Goal: Task Accomplishment & Management: Use online tool/utility

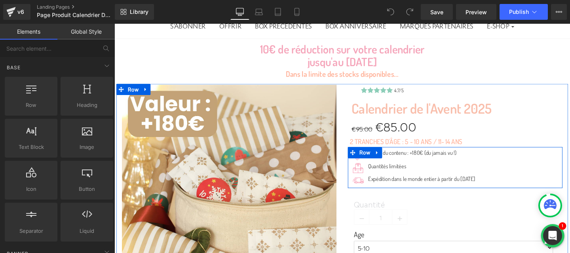
scroll to position [82, 0]
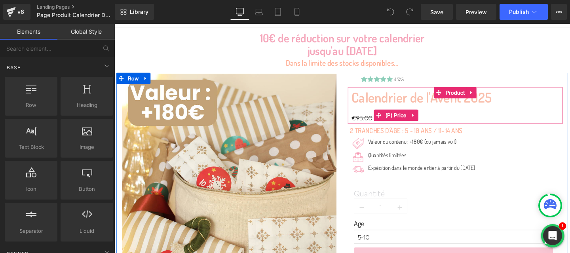
click at [372, 123] on span "€95.00" at bounding box center [375, 122] width 22 height 9
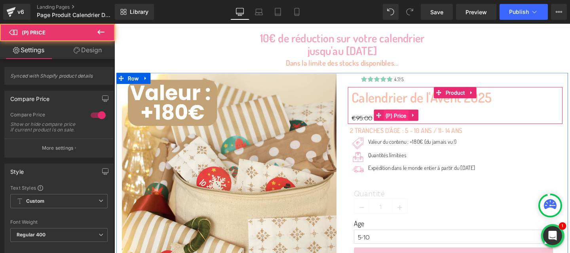
click at [406, 123] on span "(P) Price" at bounding box center [410, 120] width 26 height 12
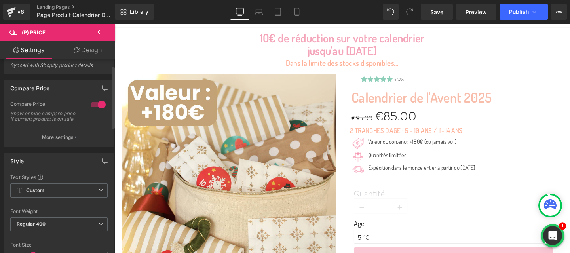
scroll to position [0, 0]
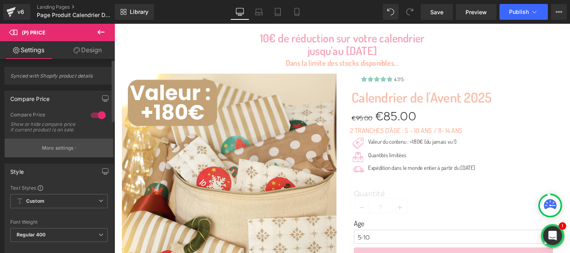
click at [72, 156] on button "More settings" at bounding box center [59, 148] width 108 height 19
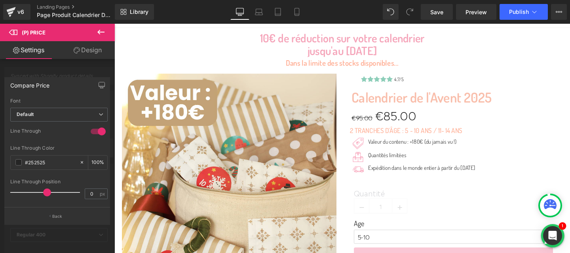
scroll to position [230, 0]
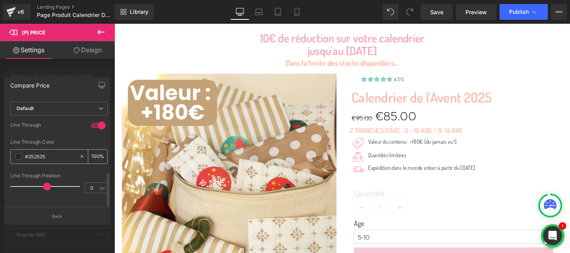
click at [17, 153] on span at bounding box center [18, 156] width 6 height 6
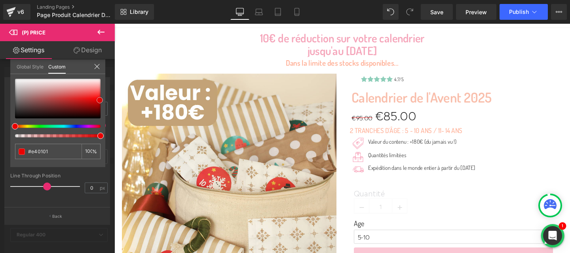
drag, startPoint x: 73, startPoint y: 101, endPoint x: 99, endPoint y: 99, distance: 26.2
click at [99, 99] on div at bounding box center [57, 99] width 85 height 40
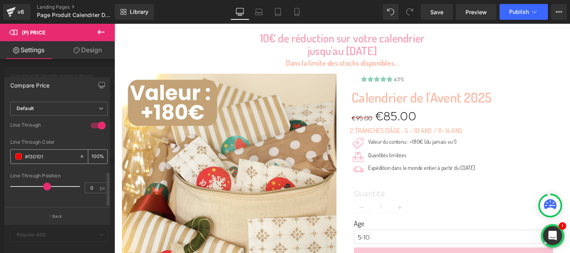
scroll to position [226, 0]
drag, startPoint x: 46, startPoint y: 186, endPoint x: 50, endPoint y: 185, distance: 4.0
click at [50, 185] on span at bounding box center [50, 186] width 8 height 8
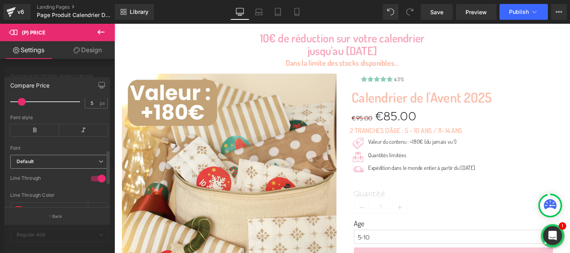
scroll to position [145, 0]
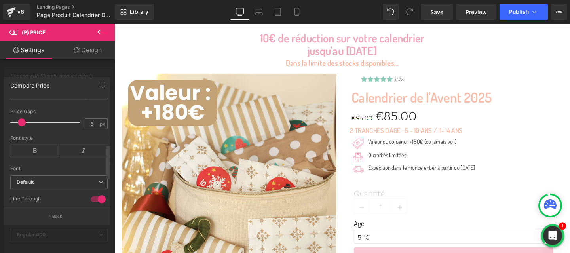
click at [23, 126] on span at bounding box center [22, 122] width 8 height 8
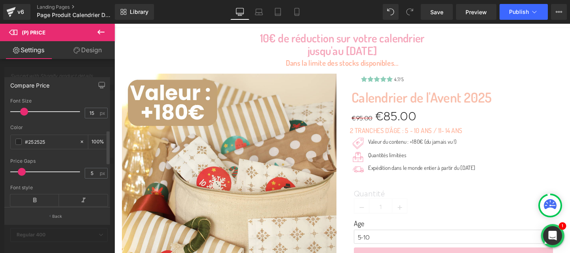
scroll to position [84, 0]
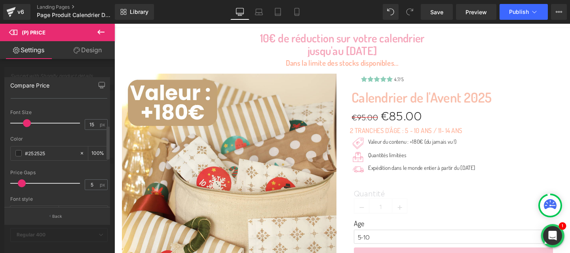
click at [26, 127] on span at bounding box center [27, 123] width 8 height 8
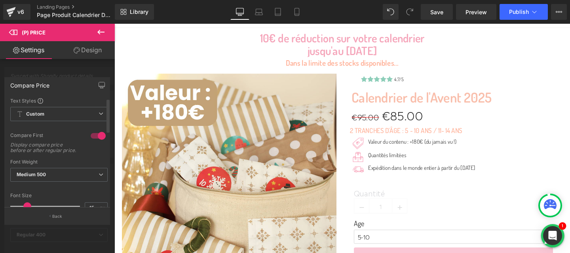
scroll to position [0, 0]
click at [97, 139] on div at bounding box center [98, 136] width 19 height 13
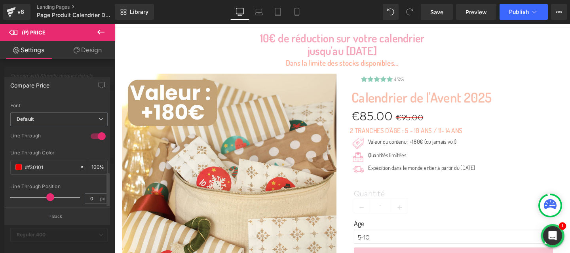
scroll to position [230, 0]
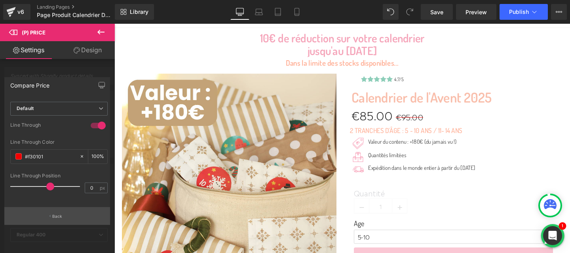
click at [44, 216] on button "Back" at bounding box center [57, 216] width 106 height 18
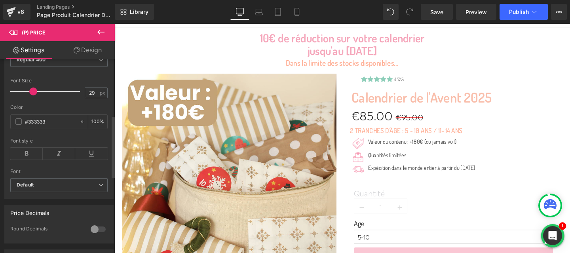
scroll to position [177, 0]
click at [54, 190] on span "Default" at bounding box center [58, 183] width 97 height 14
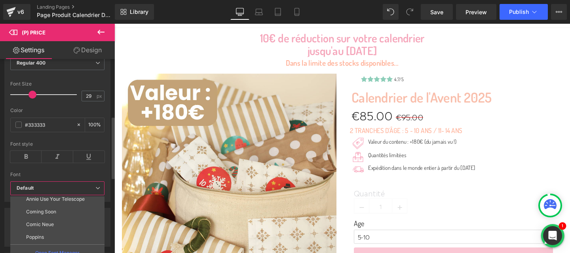
scroll to position [40, 0]
click at [61, 189] on b "Default" at bounding box center [56, 188] width 79 height 7
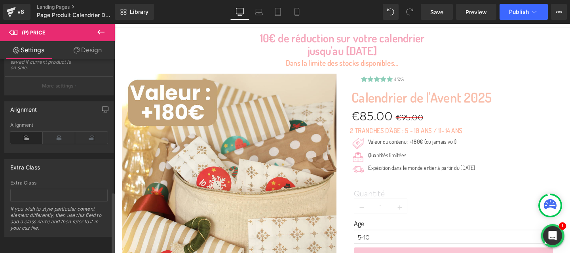
scroll to position [413, 0]
click at [518, 13] on span "Publish" at bounding box center [519, 12] width 20 height 6
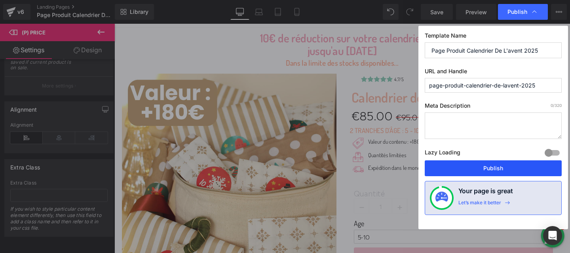
drag, startPoint x: 495, startPoint y: 169, endPoint x: 400, endPoint y: 153, distance: 96.4
click at [495, 169] on button "Publish" at bounding box center [493, 168] width 137 height 16
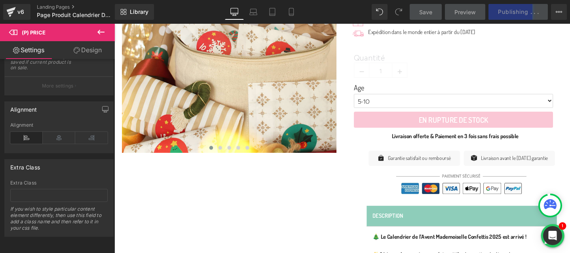
scroll to position [227, 0]
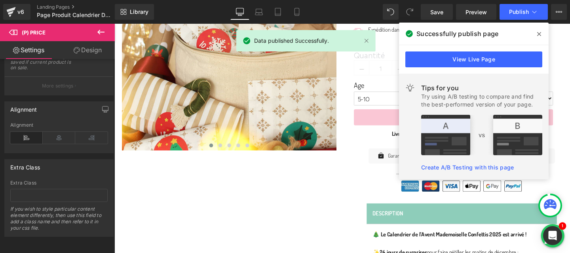
click at [537, 33] on icon at bounding box center [539, 34] width 4 height 6
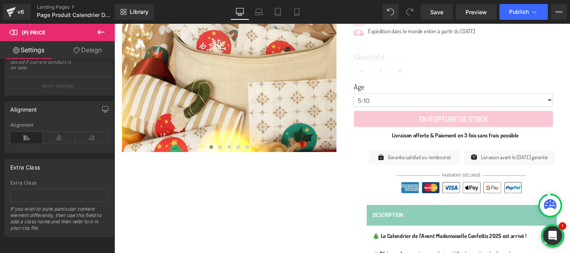
scroll to position [272, 0]
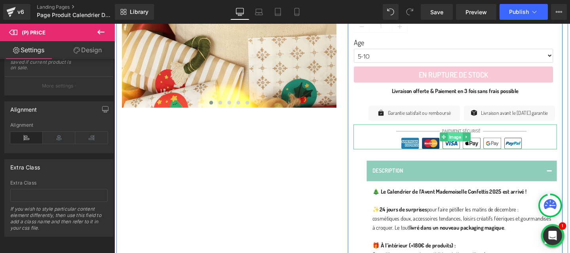
click at [469, 148] on span "Image" at bounding box center [473, 142] width 16 height 9
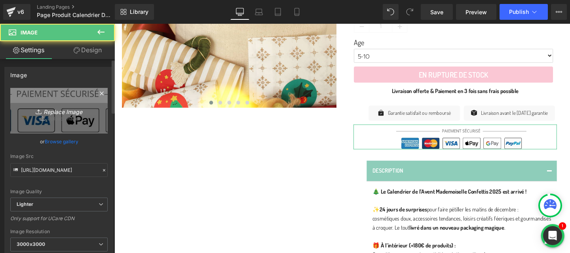
click at [50, 110] on icon "Replace Image" at bounding box center [58, 111] width 63 height 10
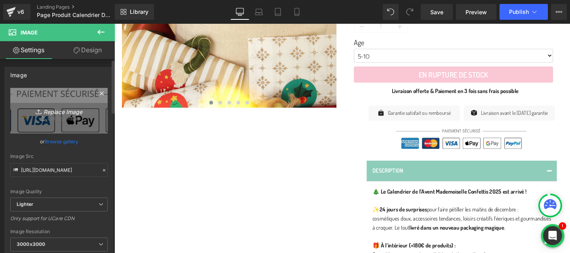
type input "C:\fakepath\Logo Paiement MC [PERSON_NAME].png"
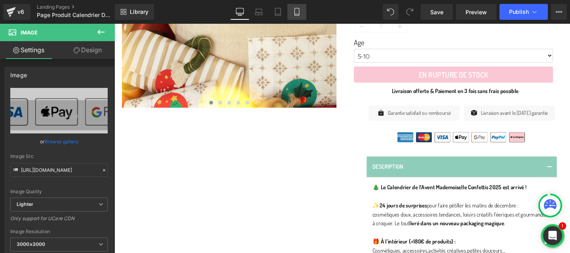
click at [294, 13] on icon at bounding box center [297, 12] width 8 height 8
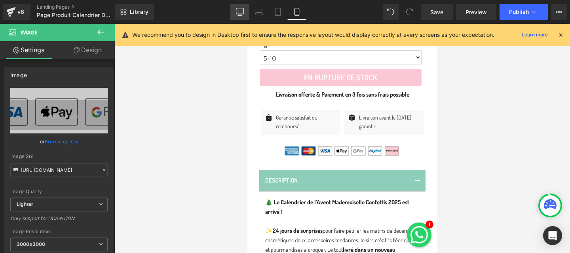
click at [241, 10] on icon at bounding box center [240, 12] width 8 height 8
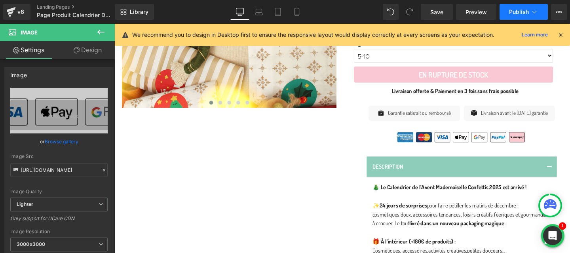
click at [516, 11] on span "Publish" at bounding box center [519, 12] width 20 height 6
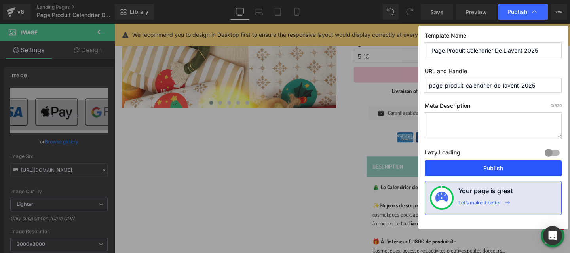
click at [488, 172] on button "Publish" at bounding box center [493, 168] width 137 height 16
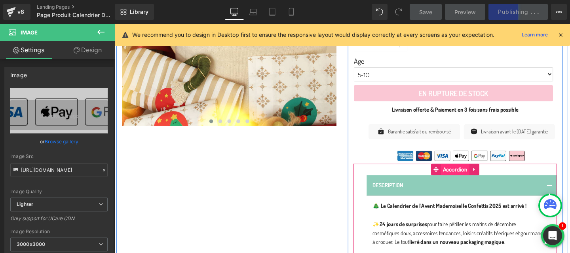
scroll to position [234, 0]
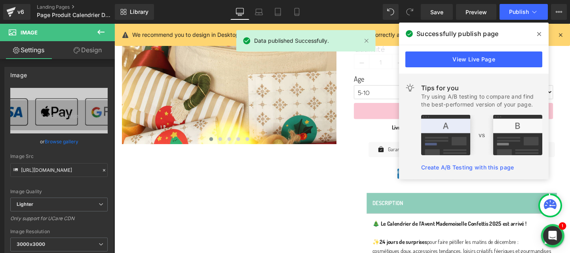
click at [539, 34] on icon at bounding box center [539, 34] width 4 height 4
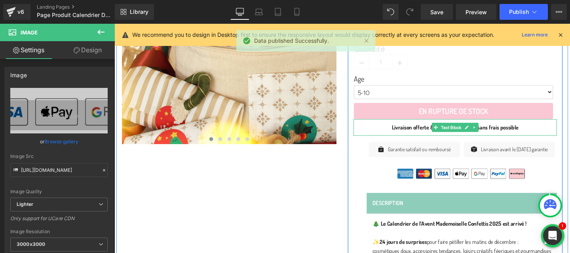
click at [421, 134] on b "Livraison offerte & Paiement en 3 fois sans frais possible" at bounding box center [472, 133] width 133 height 8
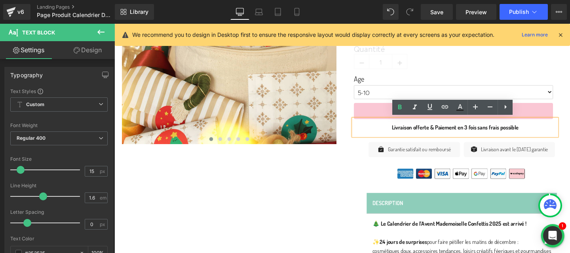
click at [340, 184] on div "Image Image Image Image Image ‹ › [GEOGRAPHIC_DATA] Icon Icon" at bounding box center [353, 159] width 475 height 472
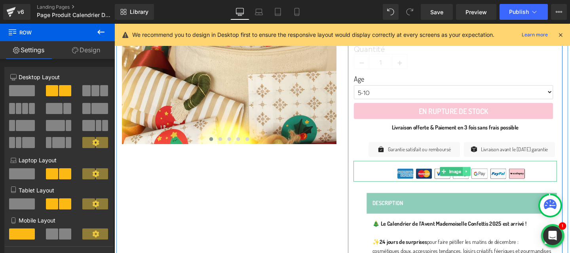
click at [484, 180] on icon at bounding box center [484, 178] width 1 height 3
click at [481, 181] on icon at bounding box center [480, 178] width 4 height 4
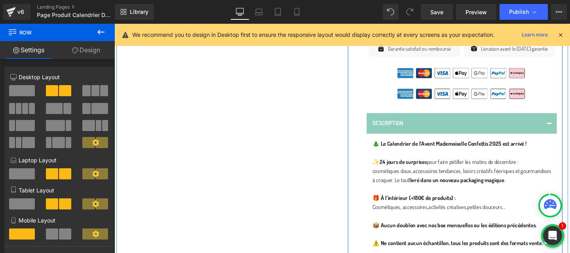
scroll to position [301, 0]
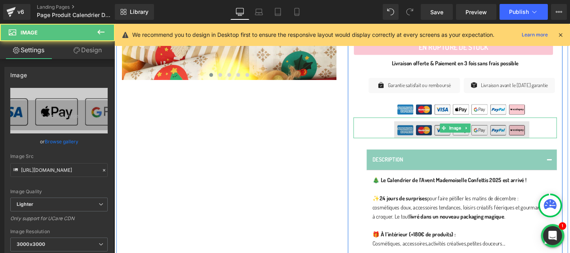
click at [397, 139] on img at bounding box center [473, 133] width 156 height 22
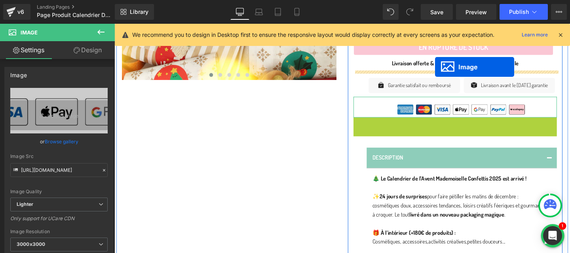
drag, startPoint x: 461, startPoint y: 140, endPoint x: 451, endPoint y: 69, distance: 71.9
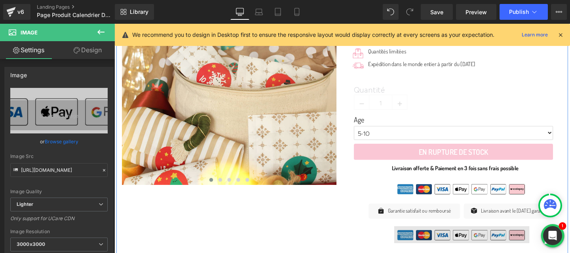
scroll to position [197, 0]
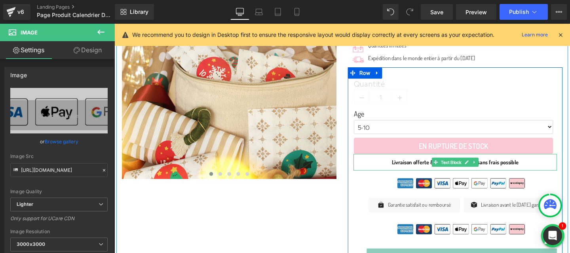
click at [518, 169] on b "Livraison offerte & Paiement en 3 fois sans frais possible" at bounding box center [472, 169] width 133 height 8
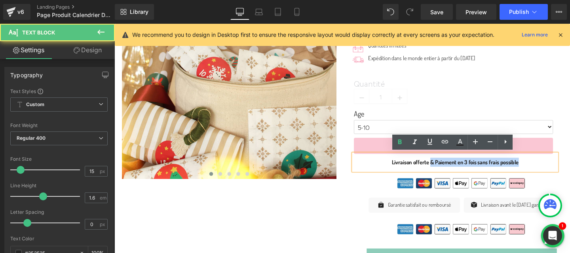
drag, startPoint x: 447, startPoint y: 168, endPoint x: 560, endPoint y: 167, distance: 113.2
click at [560, 167] on p "Livraison offerte & Paiement en 3 fois sans frais possible" at bounding box center [473, 169] width 214 height 9
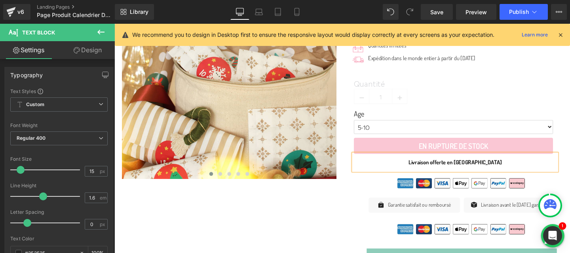
click at [523, 94] on div "Quantité 1" at bounding box center [470, 96] width 209 height 29
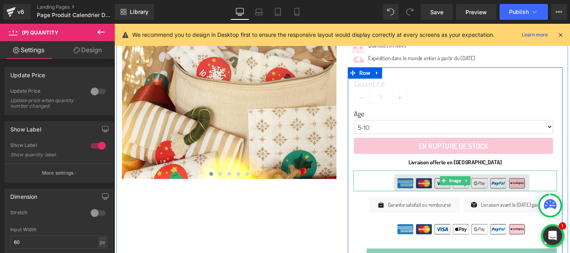
click at [425, 188] on img at bounding box center [473, 189] width 156 height 22
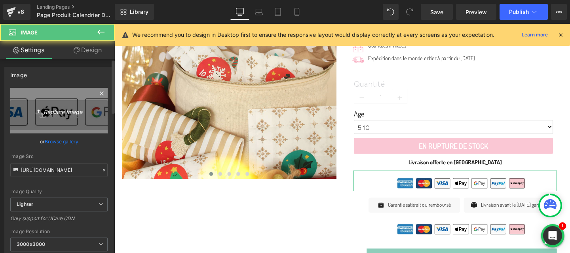
click at [59, 111] on icon "Replace Image" at bounding box center [58, 111] width 63 height 10
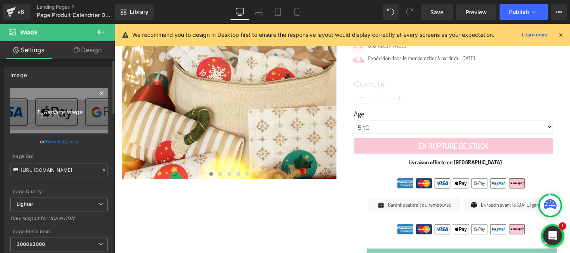
type input "C:\fakepath\Scalapay_banner-online_top-strip_2500x90_FR_01@2x_P3.jpg"
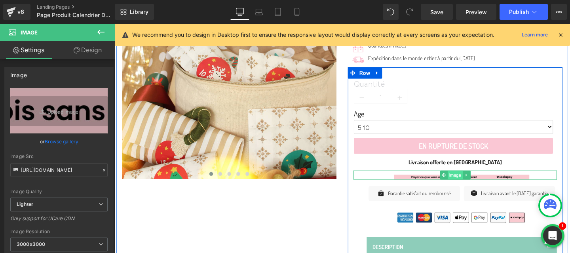
click at [474, 182] on span "Image" at bounding box center [473, 182] width 16 height 9
click at [418, 184] on img at bounding box center [473, 182] width 156 height 9
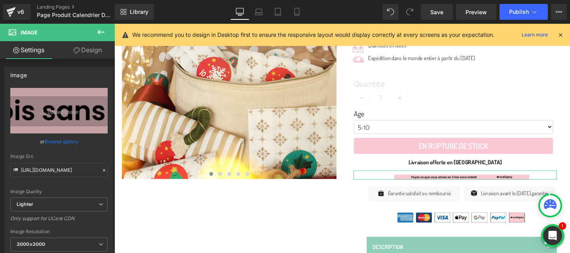
click at [78, 55] on link "Design" at bounding box center [87, 50] width 57 height 18
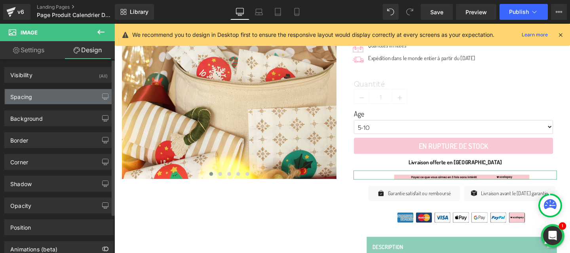
click at [45, 97] on div "Spacing" at bounding box center [59, 96] width 108 height 15
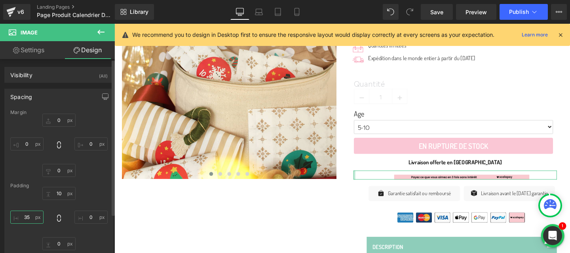
click at [30, 218] on input "35" at bounding box center [26, 217] width 33 height 13
type input "0"
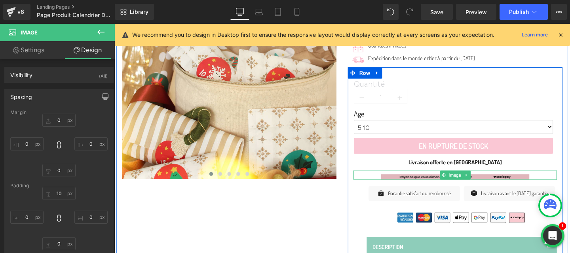
click at [416, 181] on img at bounding box center [473, 182] width 156 height 9
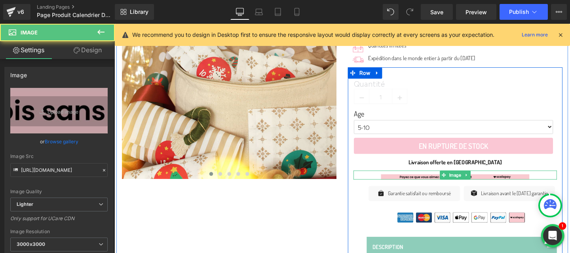
click at [372, 180] on div at bounding box center [473, 182] width 214 height 9
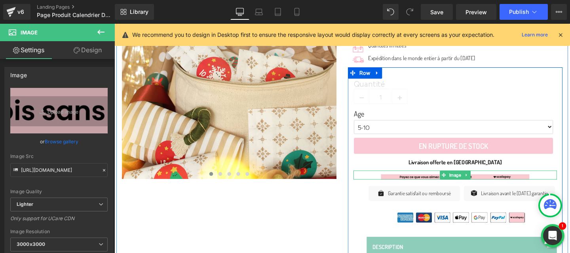
click at [369, 180] on div at bounding box center [473, 182] width 214 height 9
drag, startPoint x: 366, startPoint y: 181, endPoint x: 359, endPoint y: 181, distance: 6.7
click at [359, 181] on div "Icon Icon Icon Icon Icon Icon List Hoz 4.7/5 Text Block Row Calendrier de l'Ave…" at bounding box center [472, 199] width 237 height 476
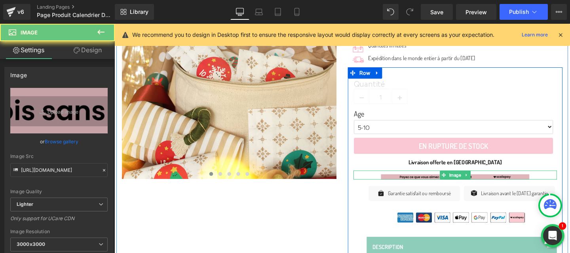
click at [406, 184] on img at bounding box center [473, 182] width 156 height 9
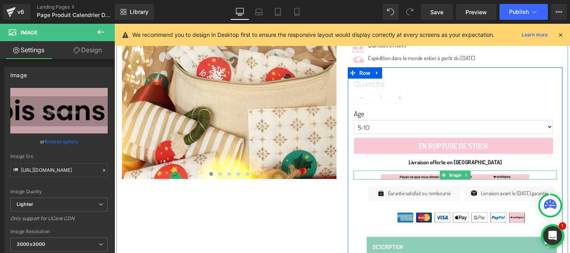
click at [387, 181] on div at bounding box center [473, 182] width 214 height 9
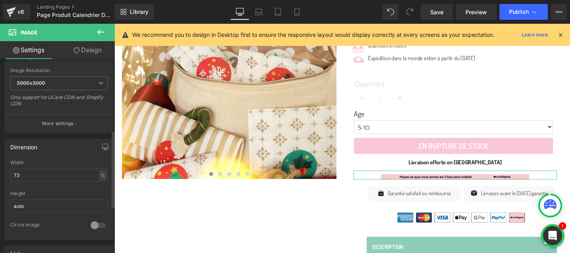
scroll to position [180, 0]
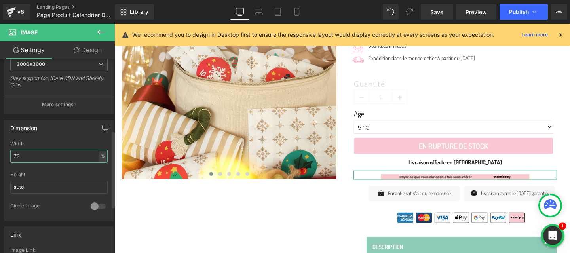
click at [61, 161] on input "73" at bounding box center [58, 156] width 97 height 13
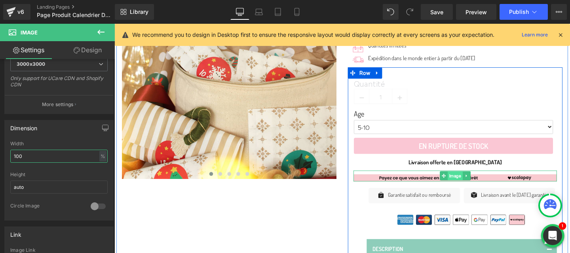
click at [473, 183] on span "Image" at bounding box center [473, 183] width 16 height 9
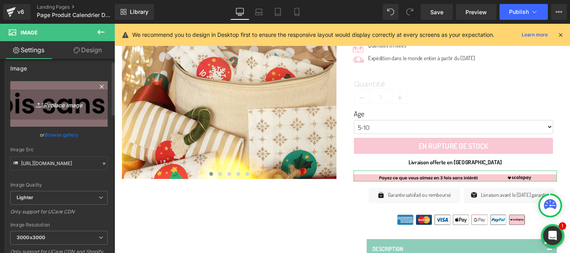
scroll to position [0, 0]
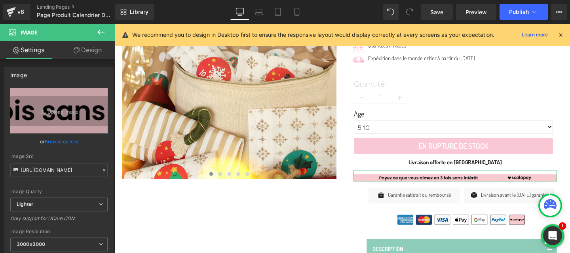
type input "100"
click at [84, 51] on link "Design" at bounding box center [87, 50] width 57 height 18
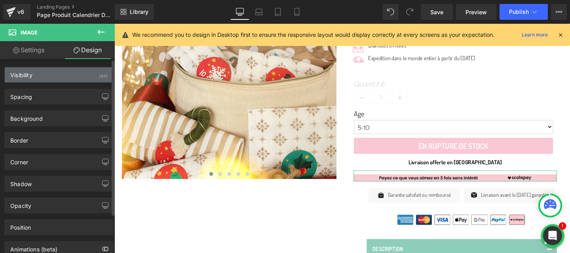
click at [73, 80] on div "Visibility (All)" at bounding box center [59, 74] width 108 height 15
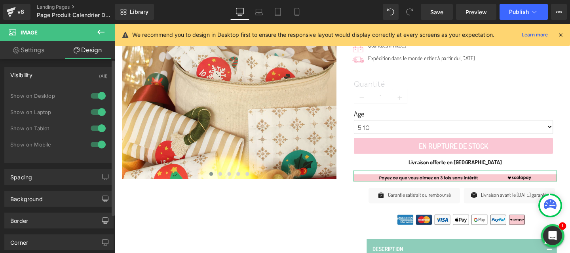
click at [96, 128] on div at bounding box center [98, 128] width 19 height 13
click at [96, 146] on div at bounding box center [98, 144] width 19 height 13
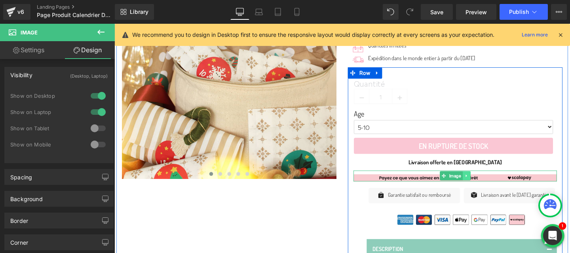
click at [487, 182] on icon at bounding box center [484, 183] width 4 height 5
click at [480, 183] on icon at bounding box center [480, 184] width 4 height 4
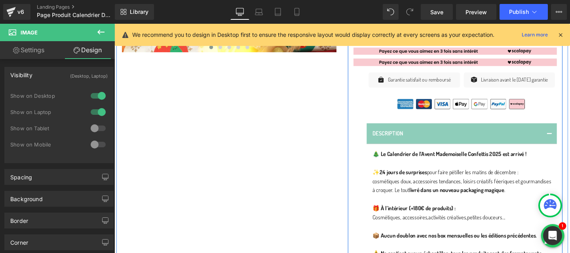
scroll to position [269, 0]
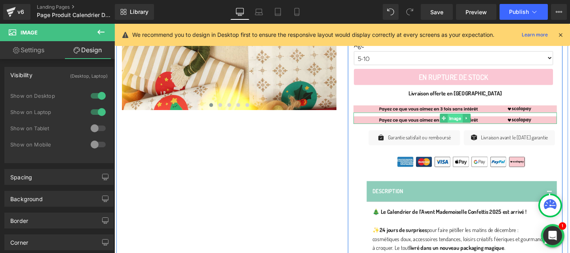
click at [470, 122] on span "Image" at bounding box center [473, 123] width 16 height 9
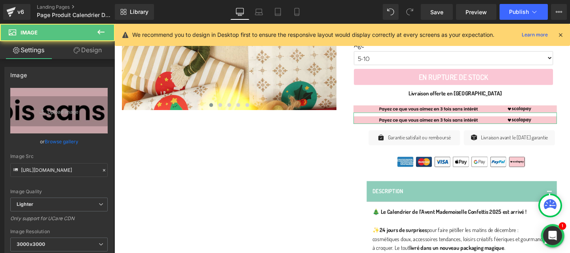
click at [93, 55] on link "Design" at bounding box center [87, 50] width 57 height 18
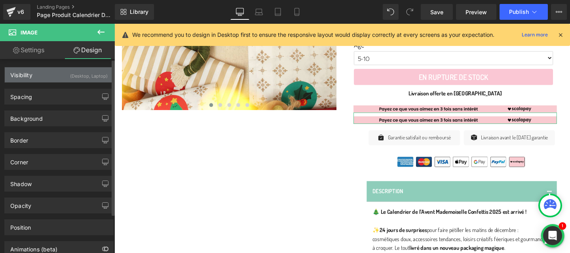
click at [83, 75] on div "(Desktop, Laptop)" at bounding box center [89, 73] width 38 height 13
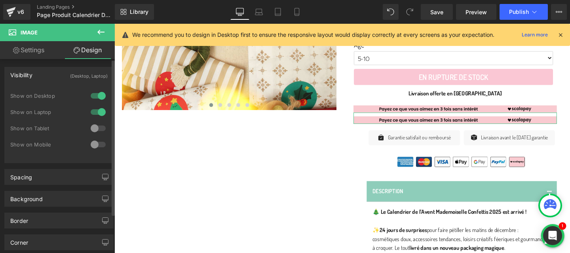
click at [94, 128] on div at bounding box center [98, 128] width 19 height 13
click at [94, 144] on div at bounding box center [98, 144] width 19 height 13
click at [95, 113] on div at bounding box center [98, 112] width 19 height 13
click at [95, 95] on div at bounding box center [98, 95] width 19 height 13
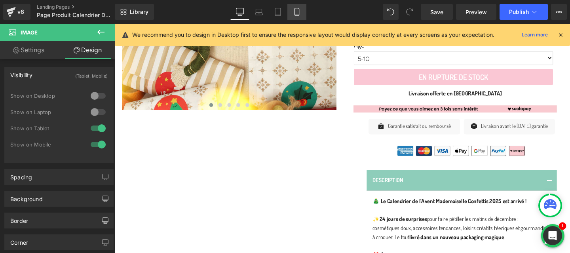
click at [298, 9] on icon at bounding box center [297, 12] width 8 height 8
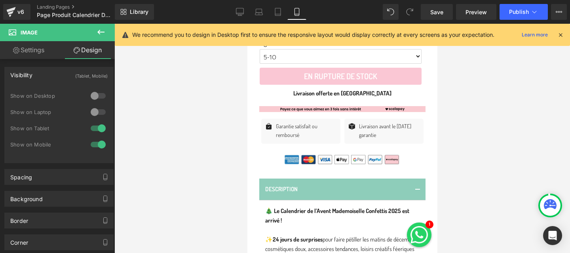
scroll to position [423, 0]
click at [345, 106] on div "Image" at bounding box center [342, 107] width 166 height 10
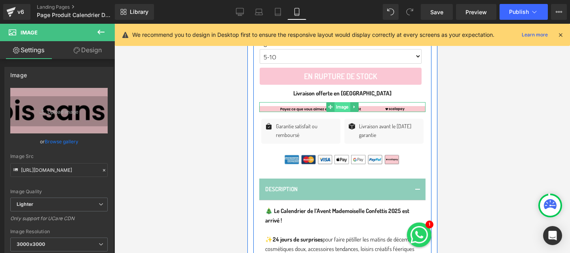
click at [341, 106] on span "Image" at bounding box center [342, 106] width 16 height 9
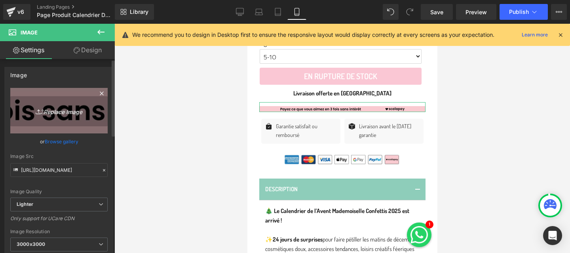
click at [51, 106] on icon "Replace Image" at bounding box center [58, 111] width 63 height 10
type input "C:\fakepath\Scalapay_banner-mobile_1250x625_FR_01@2x_P3_1.jpg"
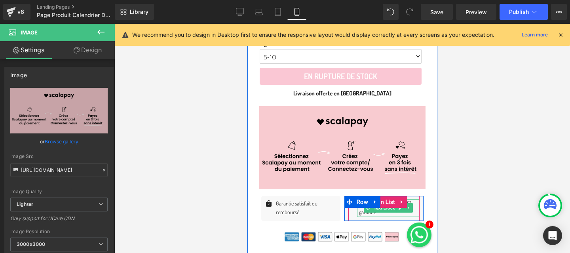
click at [395, 214] on p "Livraison avant le [DATE] garantie" at bounding box center [389, 208] width 61 height 18
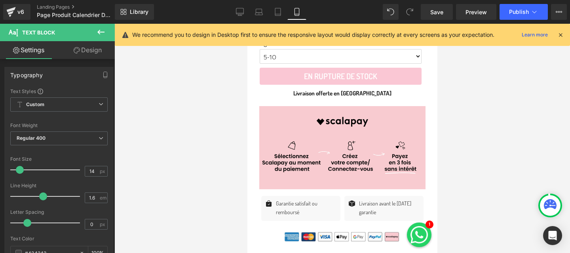
click at [453, 202] on div at bounding box center [341, 138] width 455 height 229
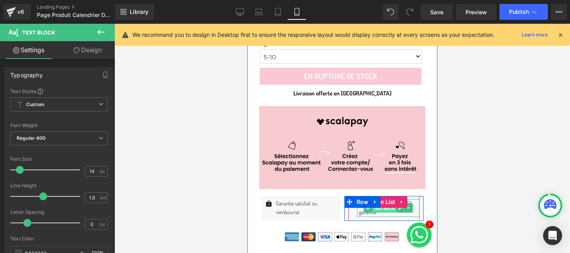
click at [383, 209] on span "Text Block" at bounding box center [384, 207] width 25 height 9
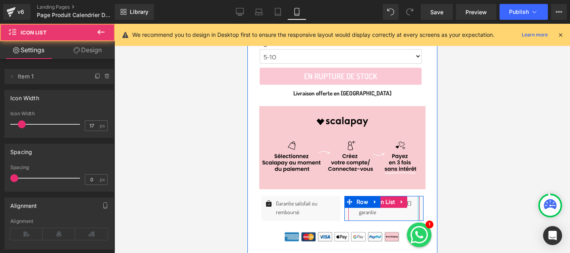
drag, startPoint x: 418, startPoint y: 209, endPoint x: 424, endPoint y: 209, distance: 5.5
click at [424, 209] on div "Icon Livraison avant le [DATE] garantie Text Block Icon List Row" at bounding box center [383, 208] width 83 height 25
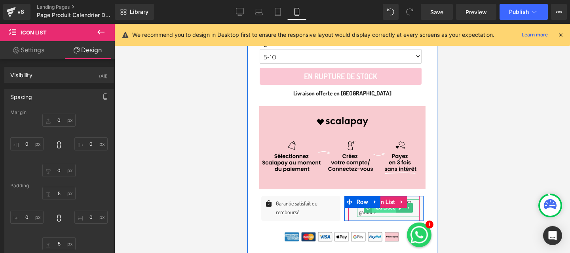
click at [391, 209] on span "Text Block" at bounding box center [384, 207] width 25 height 9
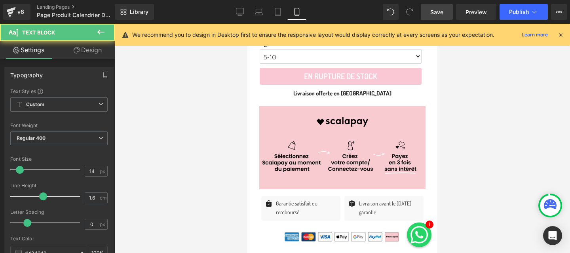
click at [439, 10] on span "Save" at bounding box center [436, 12] width 13 height 8
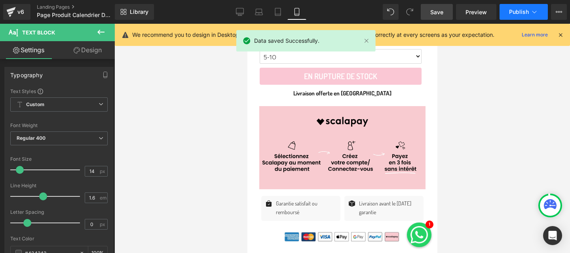
click at [529, 13] on button "Publish" at bounding box center [523, 12] width 48 height 16
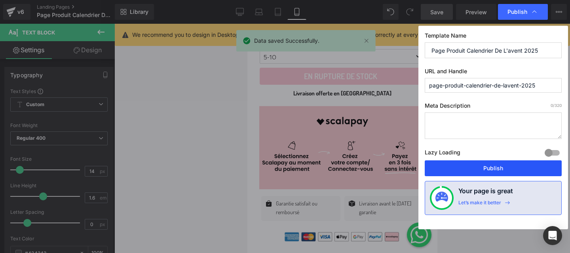
click at [490, 173] on button "Publish" at bounding box center [493, 168] width 137 height 16
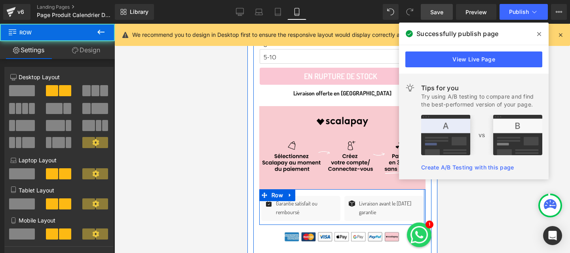
click at [427, 204] on div "Quantité 1 (P) Quantity Age 5-10 11-14 (P) Variants En rupture de stock (P) Car…" at bounding box center [342, 237] width 178 height 486
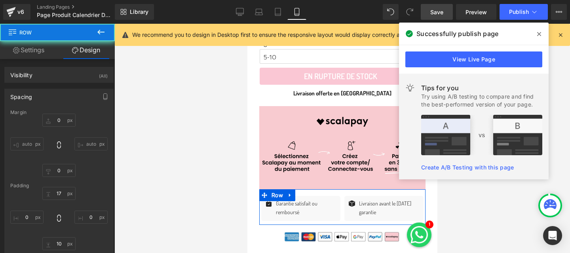
click at [450, 204] on div at bounding box center [341, 138] width 455 height 229
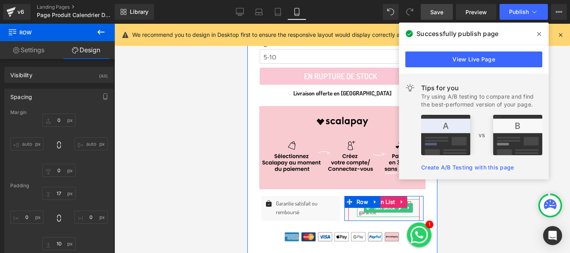
click at [414, 206] on p "Livraison avant le [DATE] garantie" at bounding box center [389, 208] width 61 height 18
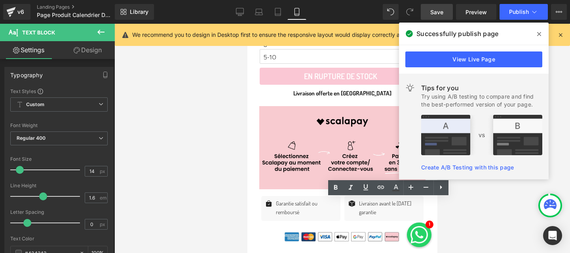
click at [469, 222] on div at bounding box center [341, 138] width 455 height 229
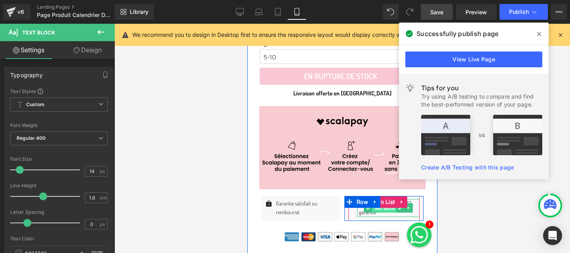
click at [383, 209] on span "Text Block" at bounding box center [384, 207] width 25 height 9
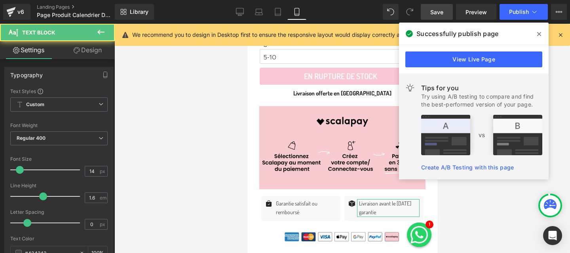
click at [84, 50] on link "Design" at bounding box center [87, 50] width 57 height 18
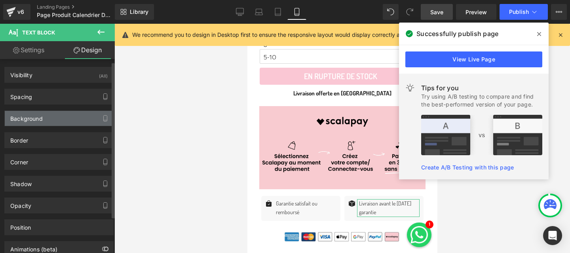
scroll to position [12, 0]
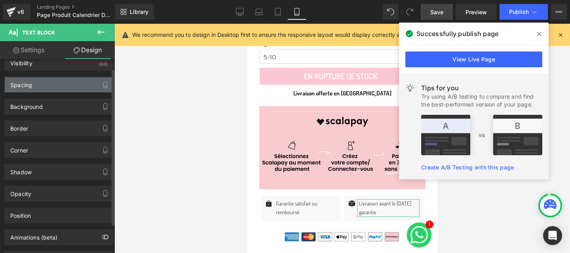
click at [50, 80] on div "Spacing" at bounding box center [59, 84] width 108 height 15
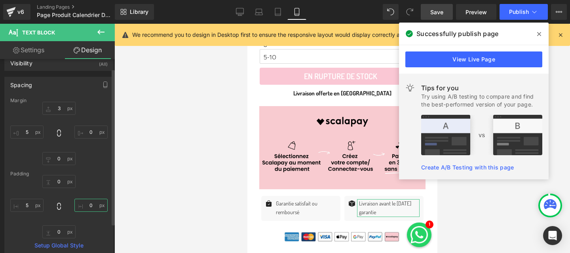
click at [87, 211] on input "0" at bounding box center [90, 205] width 33 height 13
type input "0"
click at [82, 132] on input "0" at bounding box center [90, 131] width 33 height 13
type input "-10"
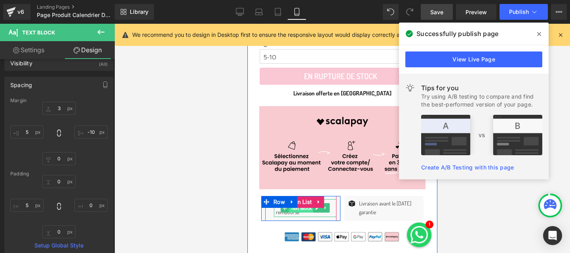
click at [304, 209] on span "Text Block" at bounding box center [300, 207] width 25 height 9
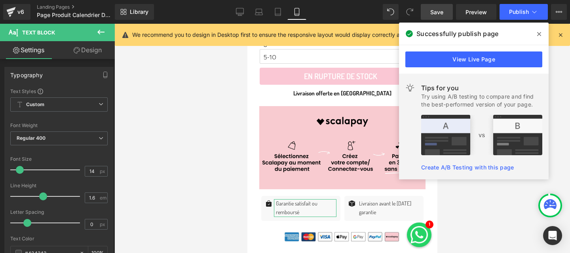
click at [80, 49] on link "Design" at bounding box center [87, 50] width 57 height 18
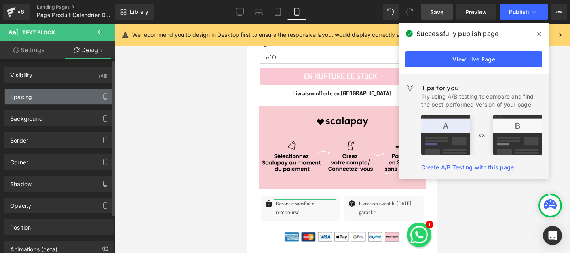
click at [62, 95] on div "Spacing" at bounding box center [59, 96] width 108 height 15
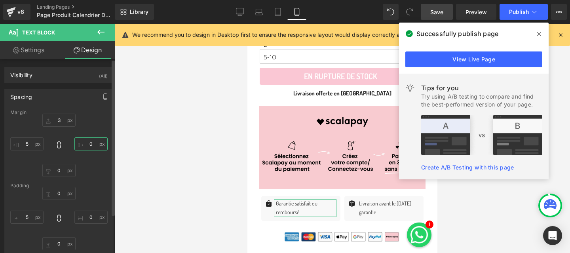
click at [89, 146] on input "0" at bounding box center [90, 143] width 33 height 13
type input "-10"
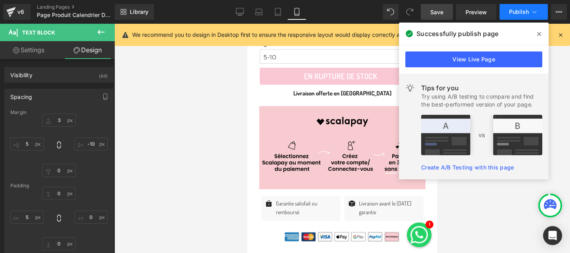
click at [522, 13] on span "Publish" at bounding box center [519, 12] width 20 height 6
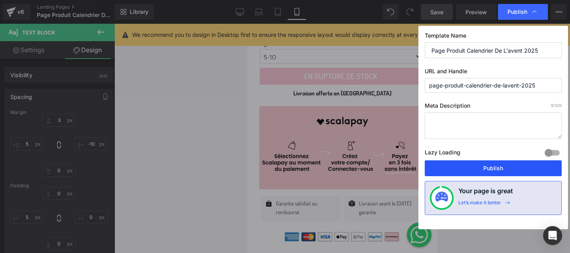
click at [492, 166] on button "Publish" at bounding box center [493, 168] width 137 height 16
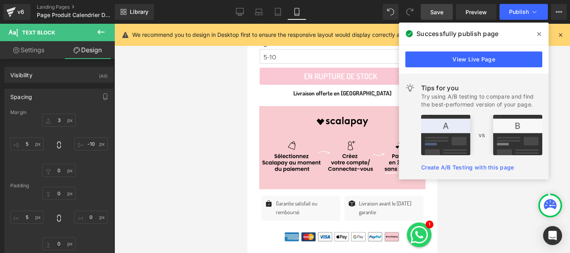
click at [474, 203] on div at bounding box center [341, 138] width 455 height 229
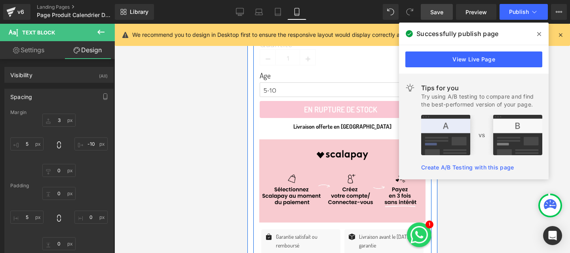
scroll to position [391, 0]
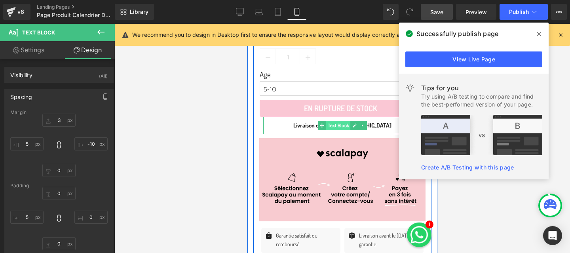
click at [336, 127] on span "Text Block" at bounding box center [338, 125] width 25 height 9
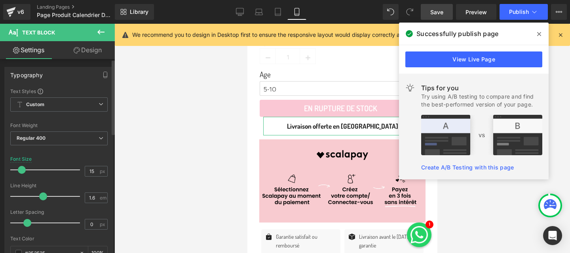
click at [22, 169] on span at bounding box center [22, 170] width 8 height 8
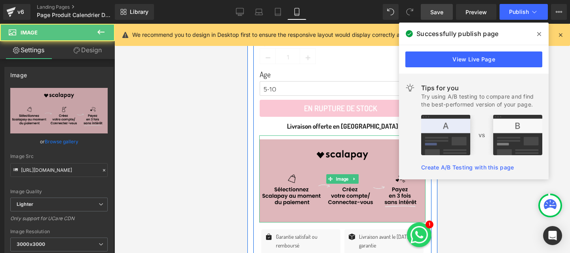
click at [326, 137] on img at bounding box center [342, 178] width 166 height 87
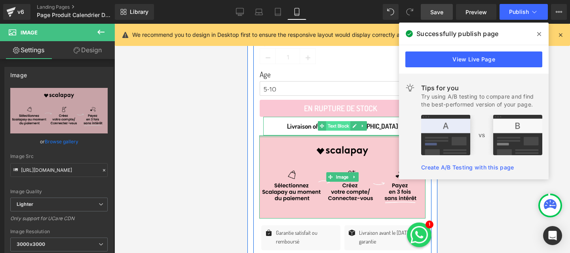
drag, startPoint x: 326, startPoint y: 136, endPoint x: 326, endPoint y: 127, distance: 9.5
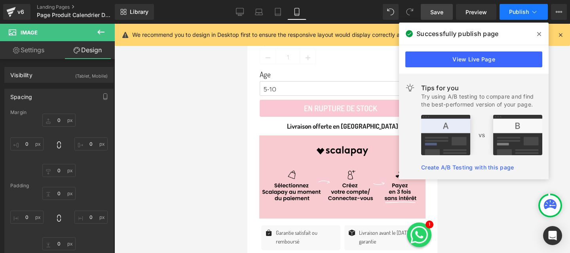
click at [526, 13] on span "Publish" at bounding box center [519, 12] width 20 height 6
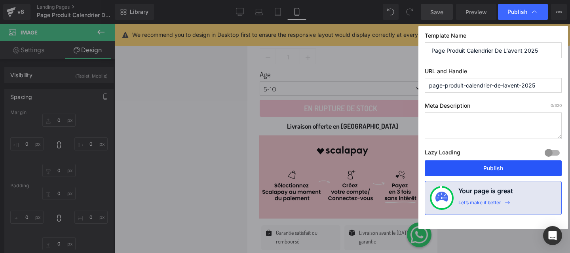
click at [490, 168] on button "Publish" at bounding box center [493, 168] width 137 height 16
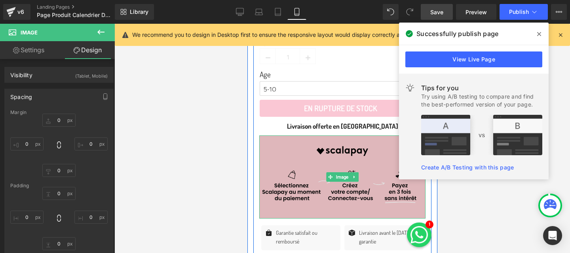
click at [315, 163] on img at bounding box center [342, 176] width 166 height 83
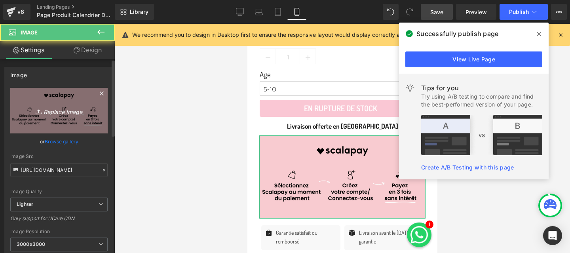
click at [44, 116] on link "Replace Image" at bounding box center [58, 111] width 97 height 46
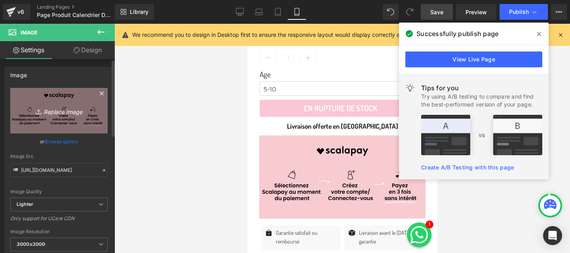
type input "C:\fakepath\Bannière Mobile Scalapay.png"
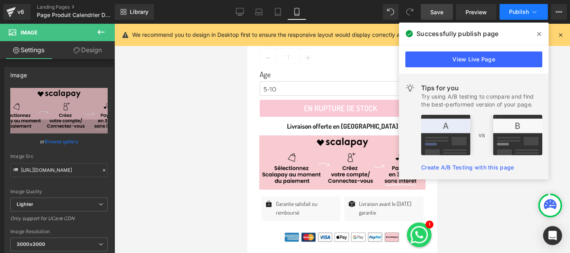
click at [522, 18] on button "Publish" at bounding box center [523, 12] width 48 height 16
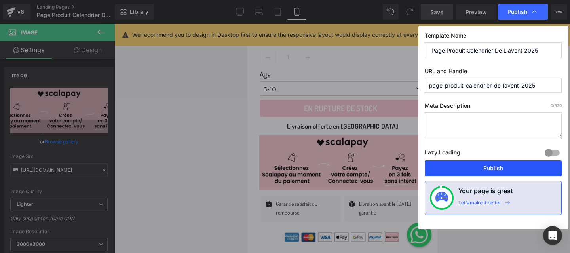
click at [493, 167] on button "Publish" at bounding box center [493, 168] width 137 height 16
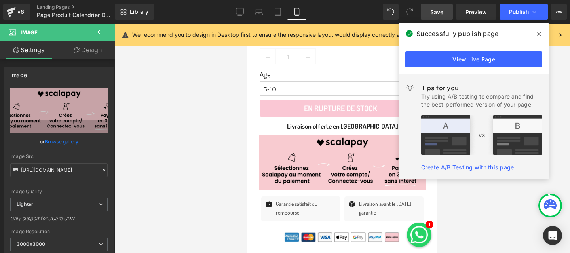
click at [460, 223] on div at bounding box center [341, 138] width 455 height 229
click at [536, 30] on span at bounding box center [539, 34] width 13 height 13
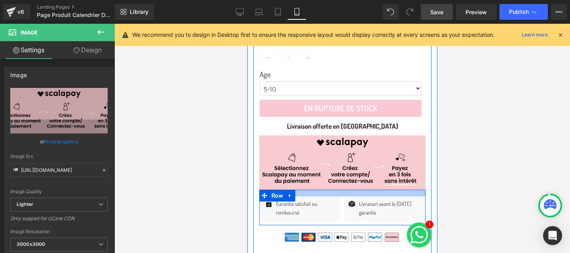
click at [342, 191] on div at bounding box center [342, 193] width 166 height 7
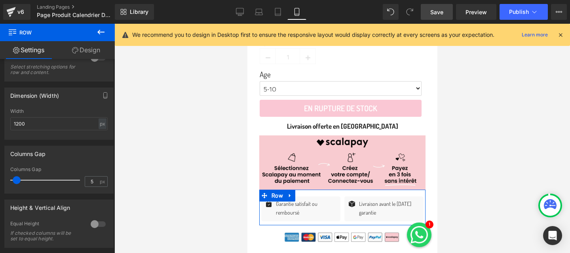
scroll to position [267, 0]
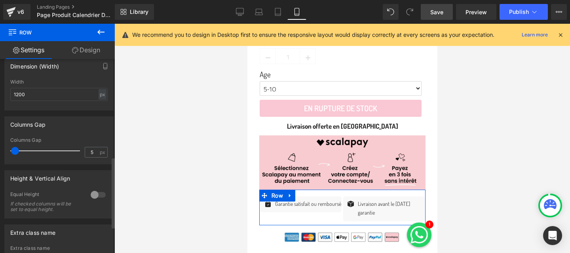
click at [16, 152] on span at bounding box center [15, 151] width 8 height 8
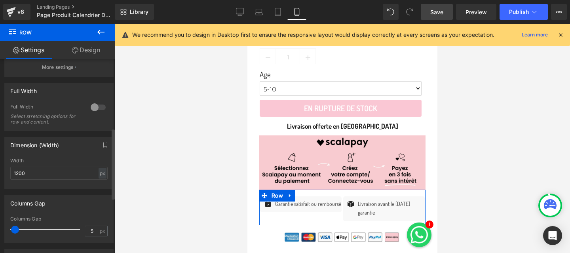
scroll to position [187, 0]
click at [47, 174] on input "1200" at bounding box center [58, 174] width 97 height 13
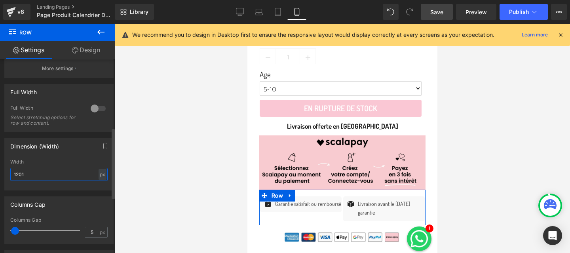
type input "1200"
click at [93, 112] on div at bounding box center [98, 108] width 19 height 13
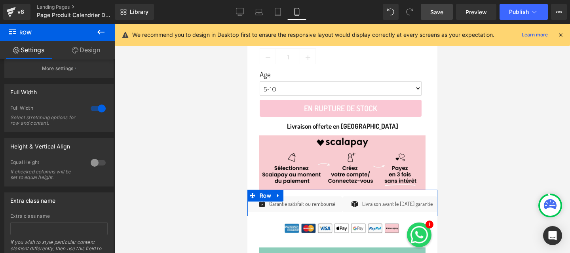
click at [80, 54] on link "Design" at bounding box center [85, 50] width 57 height 18
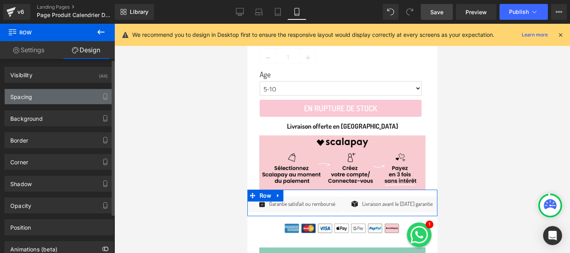
click at [41, 95] on div "Spacing" at bounding box center [59, 96] width 108 height 15
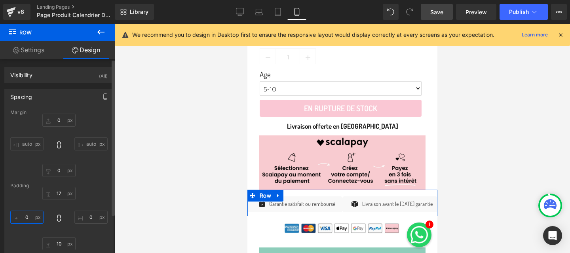
click at [25, 216] on input "0" at bounding box center [26, 217] width 33 height 13
type input "10"
click at [90, 217] on input "0" at bounding box center [90, 217] width 33 height 13
type input "10"
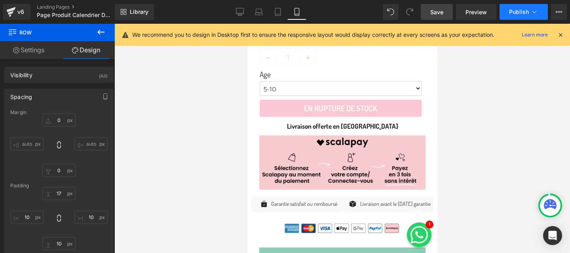
click at [509, 13] on button "Publish" at bounding box center [523, 12] width 48 height 16
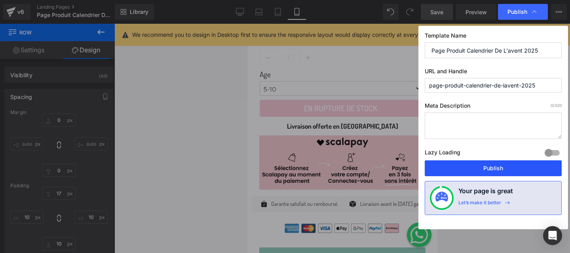
click at [450, 172] on button "Publish" at bounding box center [493, 168] width 137 height 16
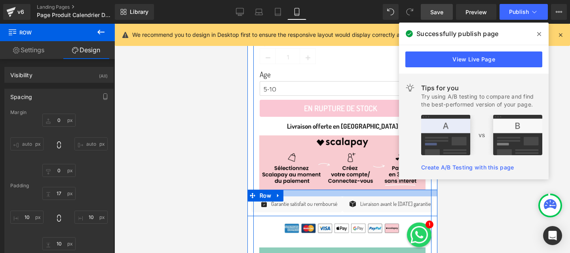
click at [341, 192] on div at bounding box center [342, 193] width 190 height 7
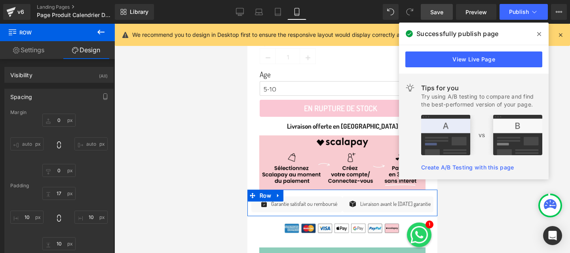
click at [19, 55] on link "Settings" at bounding box center [28, 50] width 57 height 18
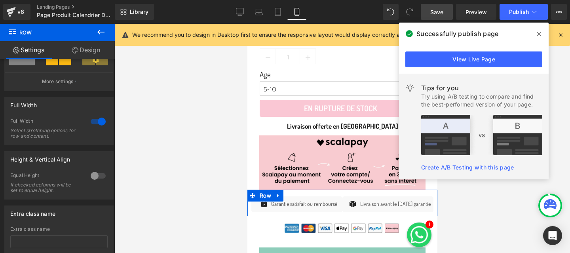
scroll to position [172, 0]
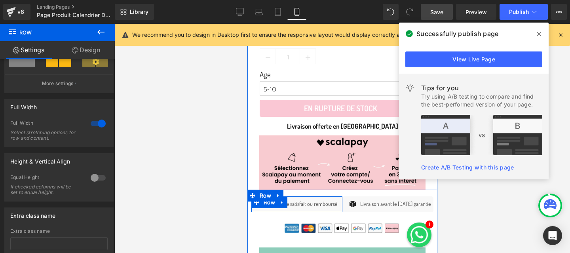
click at [339, 205] on div "Icon Garantie satisfait ou remboursé Text Block Icon List" at bounding box center [296, 204] width 91 height 16
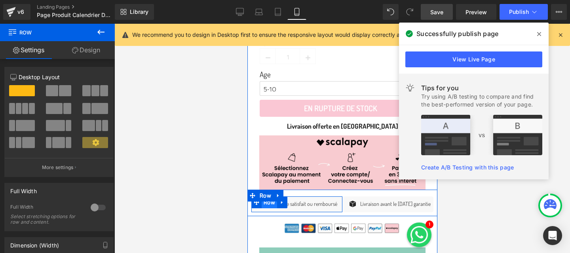
click at [269, 203] on span "Row" at bounding box center [268, 202] width 15 height 12
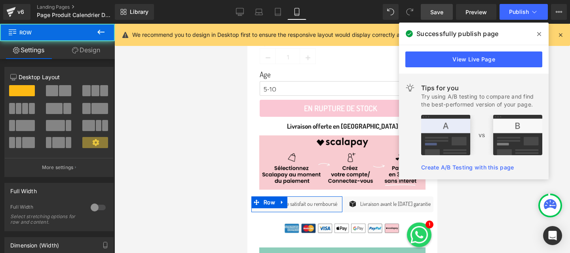
click at [79, 52] on link "Design" at bounding box center [85, 50] width 57 height 18
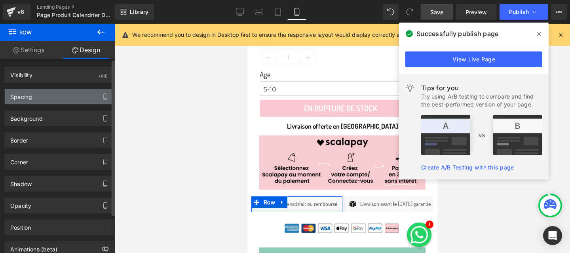
click at [43, 92] on div "Spacing" at bounding box center [59, 96] width 108 height 15
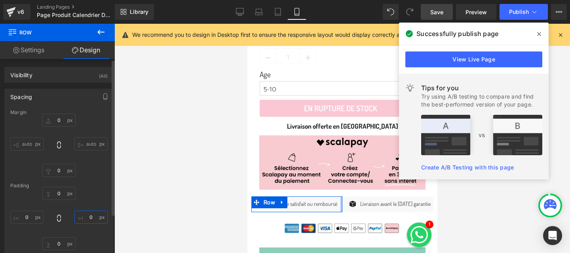
click at [84, 217] on input "text" at bounding box center [90, 217] width 33 height 13
type input "22"
click at [88, 216] on input "22" at bounding box center [90, 217] width 33 height 13
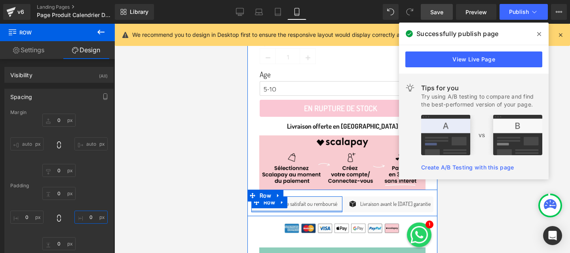
click at [328, 210] on div at bounding box center [296, 211] width 91 height 2
drag, startPoint x: 340, startPoint y: 202, endPoint x: 335, endPoint y: 202, distance: 5.1
click at [335, 202] on div "Icon Garantie satisfait ou remboursé Text Block Icon List Row" at bounding box center [296, 204] width 91 height 16
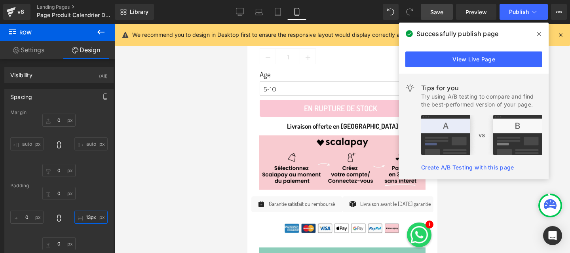
type input "13px22"
click at [32, 56] on link "Settings" at bounding box center [28, 50] width 57 height 18
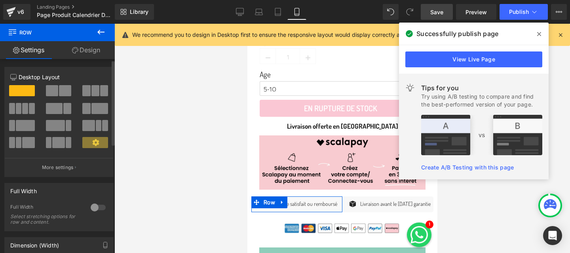
scroll to position [106, 0]
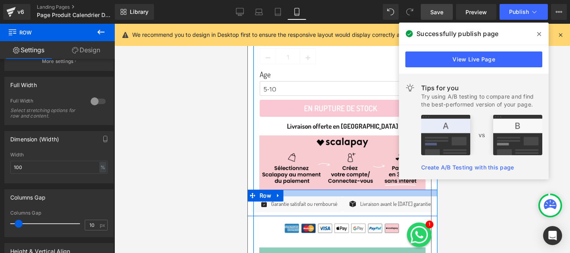
click at [334, 194] on div at bounding box center [342, 193] width 190 height 7
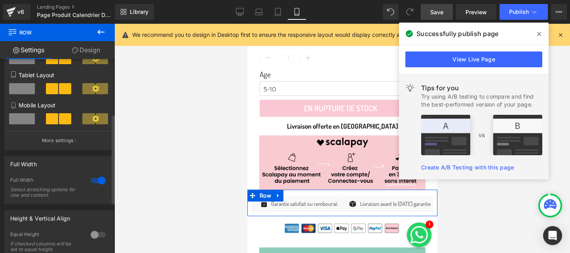
scroll to position [119, 0]
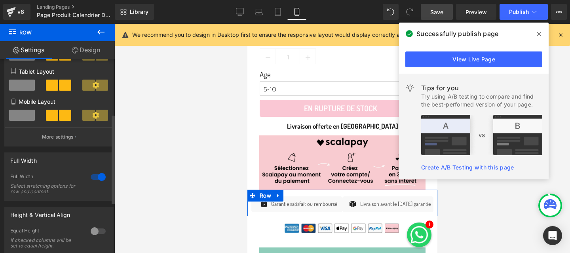
click at [92, 179] on div at bounding box center [98, 177] width 19 height 13
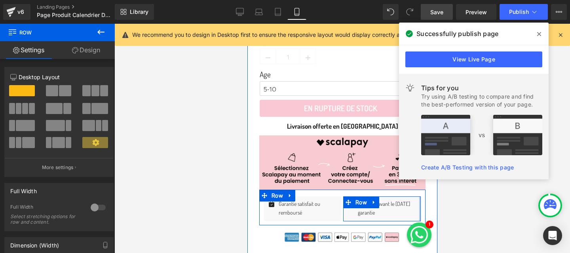
click at [417, 206] on div "Icon Livraison avant le [DATE] garantie Text Block Icon List Row" at bounding box center [382, 208] width 78 height 25
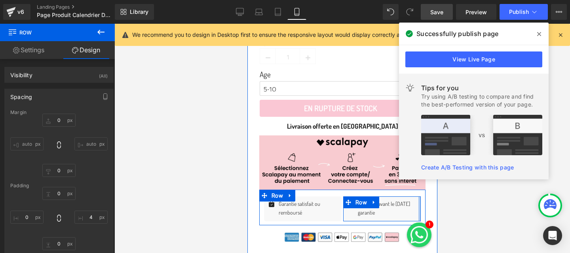
click at [419, 206] on div at bounding box center [419, 208] width 2 height 25
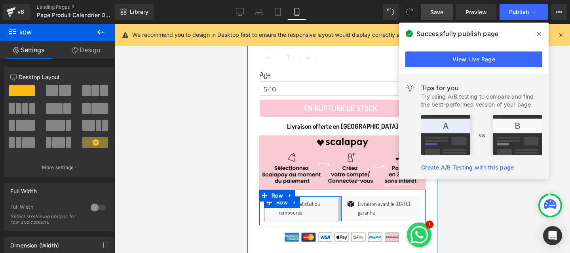
click at [336, 211] on div "Icon Garantie satisfait ou remboursé Text Block Icon List Row" at bounding box center [303, 208] width 78 height 25
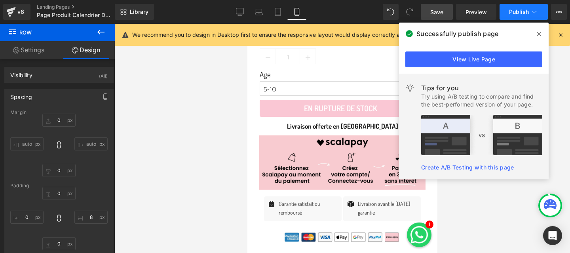
click at [511, 13] on span "Publish" at bounding box center [519, 12] width 20 height 6
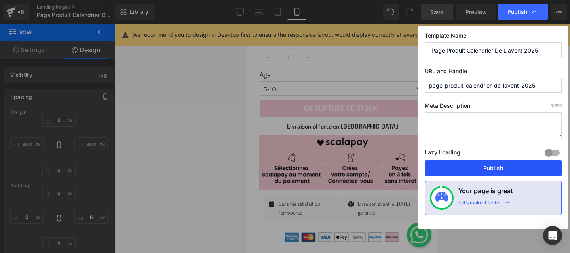
click at [501, 166] on button "Publish" at bounding box center [493, 168] width 137 height 16
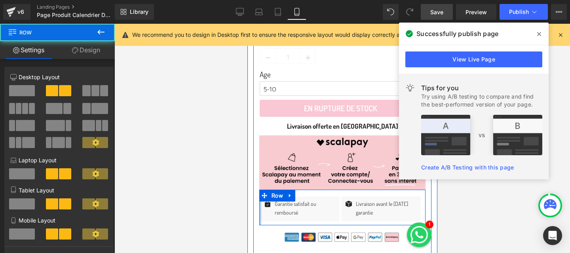
drag, startPoint x: 262, startPoint y: 206, endPoint x: 253, endPoint y: 207, distance: 9.5
click at [253, 207] on div "Quantité 1 (P) Quantity Age 5-10 11-14 (P) Variants En rupture de stock (P) Car…" at bounding box center [342, 255] width 178 height 459
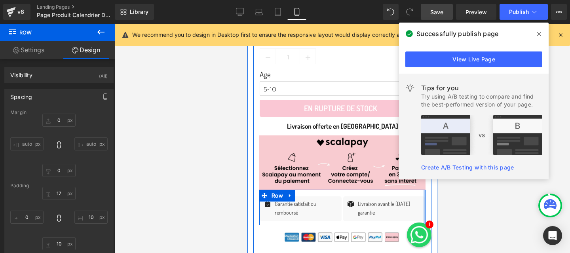
drag, startPoint x: 421, startPoint y: 206, endPoint x: 436, endPoint y: 206, distance: 14.6
click at [436, 206] on div "Image Image Image Image Image ‹ › [GEOGRAPHIC_DATA] Icon Icon" at bounding box center [342, 120] width 190 height 776
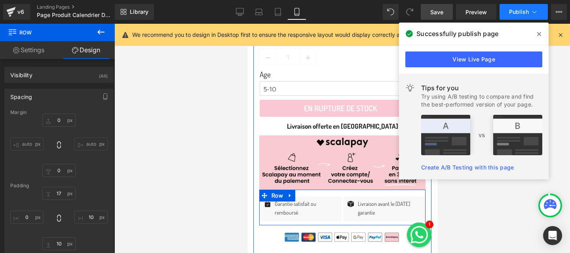
click at [516, 11] on span "Publish" at bounding box center [519, 12] width 20 height 6
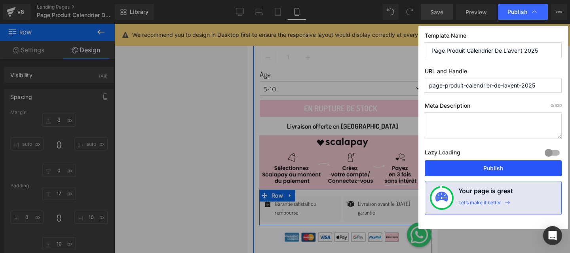
click at [493, 167] on button "Publish" at bounding box center [493, 168] width 137 height 16
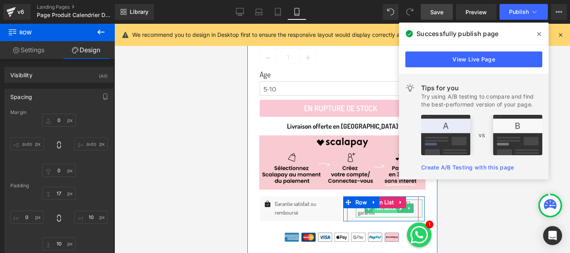
click at [380, 209] on span "Text Block" at bounding box center [384, 207] width 25 height 9
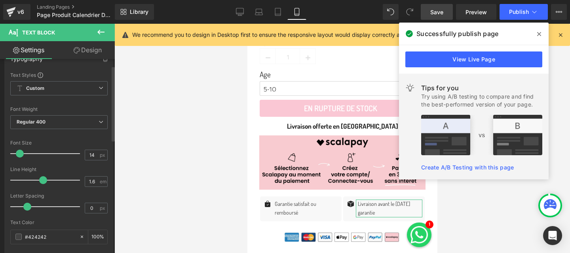
scroll to position [18, 0]
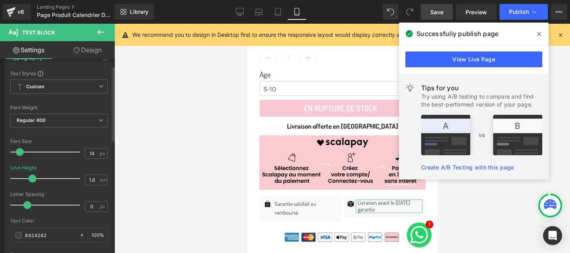
drag, startPoint x: 41, startPoint y: 177, endPoint x: 31, endPoint y: 177, distance: 9.9
click at [31, 177] on span at bounding box center [32, 179] width 8 height 8
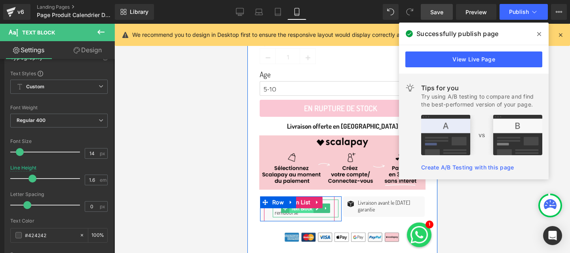
click at [298, 210] on span "Text Block" at bounding box center [301, 208] width 25 height 9
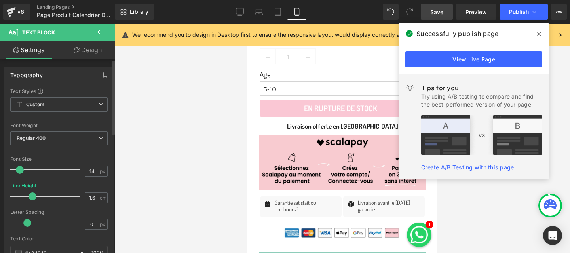
drag, startPoint x: 41, startPoint y: 199, endPoint x: 30, endPoint y: 199, distance: 10.7
click at [30, 199] on span at bounding box center [32, 196] width 8 height 8
click at [515, 13] on span "Publish" at bounding box center [519, 12] width 20 height 6
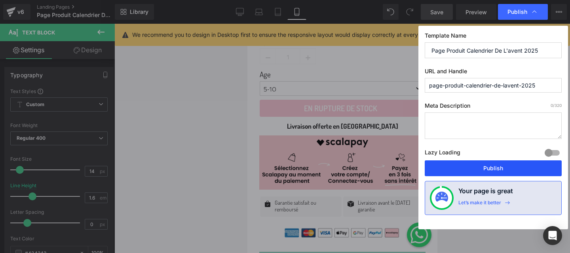
click at [481, 165] on button "Publish" at bounding box center [493, 168] width 137 height 16
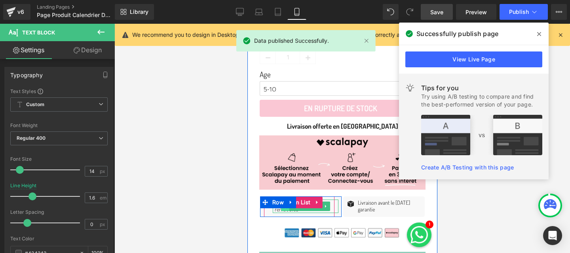
click at [283, 210] on span at bounding box center [285, 205] width 8 height 9
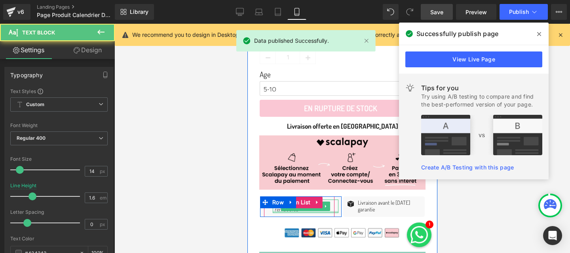
click at [276, 211] on div at bounding box center [305, 212] width 66 height 2
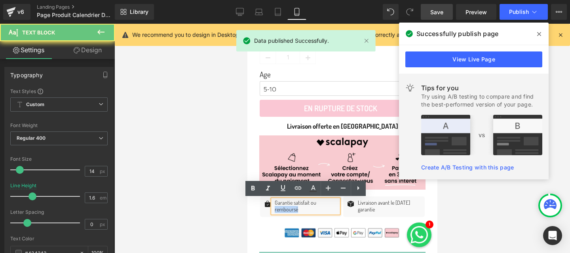
click at [276, 211] on p "Garantie satisfait ou remboursé" at bounding box center [306, 205] width 64 height 13
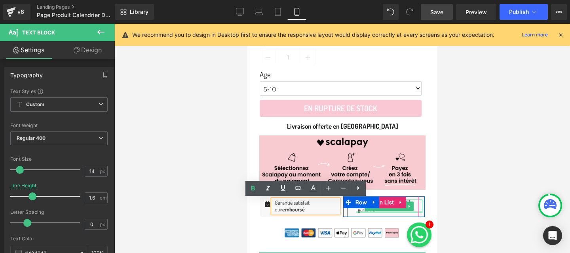
click at [387, 211] on div at bounding box center [388, 212] width 66 height 2
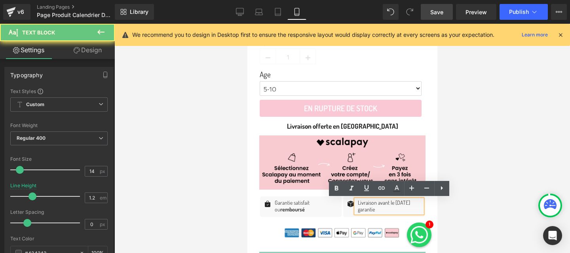
click at [387, 211] on p "Livraison avant le [DATE] garantie" at bounding box center [389, 205] width 65 height 13
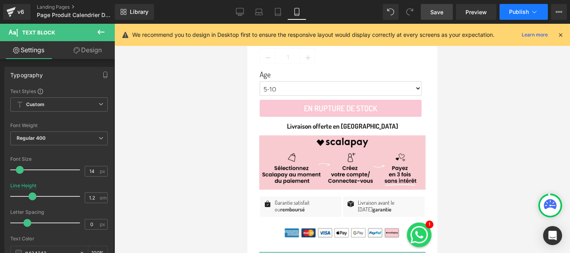
click at [515, 11] on span "Publish" at bounding box center [519, 12] width 20 height 6
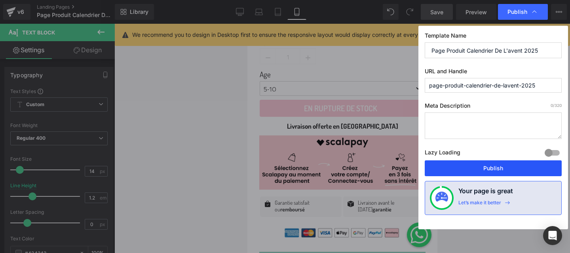
click at [458, 171] on button "Publish" at bounding box center [493, 168] width 137 height 16
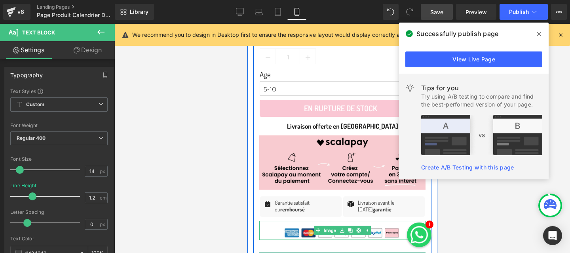
click at [275, 230] on div at bounding box center [342, 230] width 166 height 19
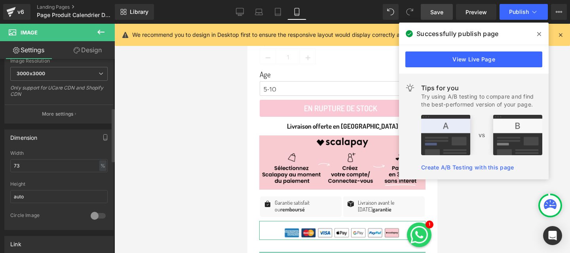
scroll to position [179, 0]
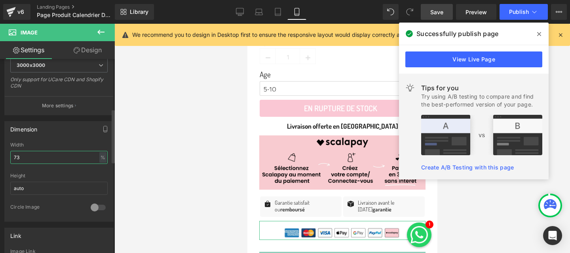
click at [48, 155] on input "73" at bounding box center [58, 157] width 97 height 13
type input "100"
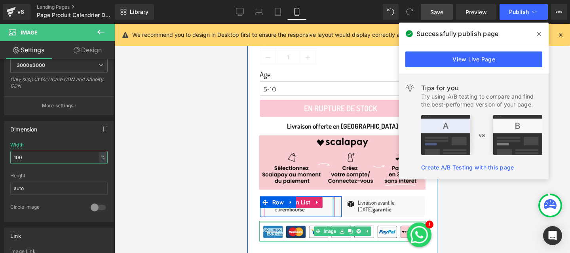
drag, startPoint x: 330, startPoint y: 221, endPoint x: 332, endPoint y: 209, distance: 12.1
click at [332, 209] on div "Quantité 1 (P) Quantity Age 5-10 11-14 (P) Variants En rupture de stock (P) Car…" at bounding box center [342, 252] width 178 height 452
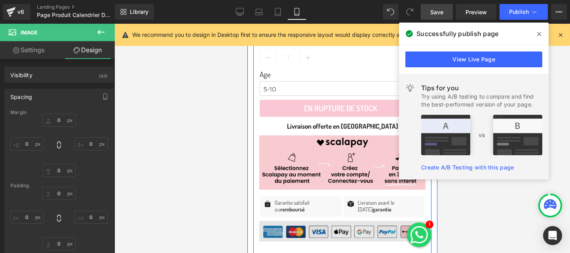
scroll to position [445, 0]
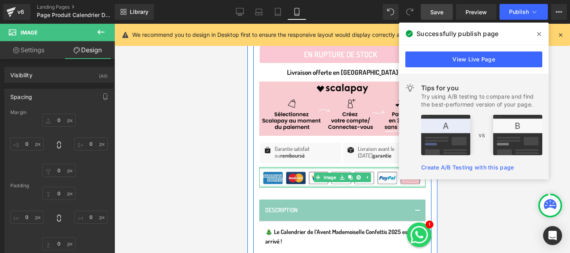
drag, startPoint x: 333, startPoint y: 185, endPoint x: 333, endPoint y: 166, distance: 18.6
click at [333, 167] on div "Image" at bounding box center [342, 177] width 166 height 21
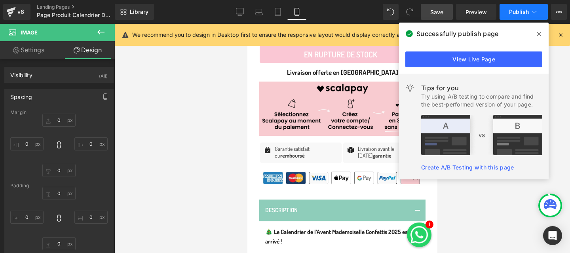
click at [522, 10] on span "Publish" at bounding box center [519, 12] width 20 height 6
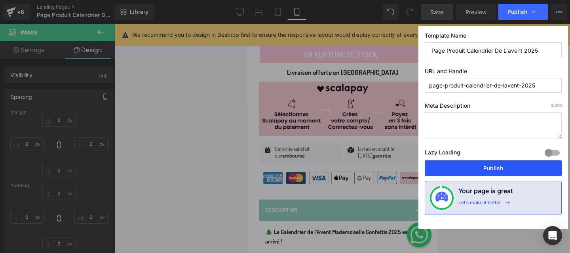
click at [483, 165] on button "Publish" at bounding box center [493, 168] width 137 height 16
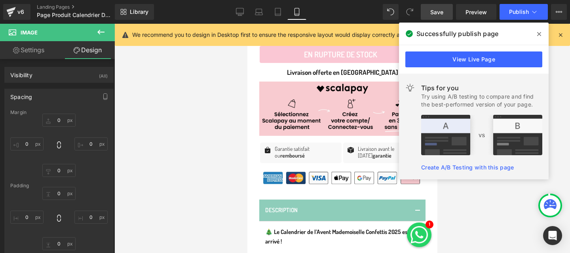
click at [541, 34] on span at bounding box center [539, 34] width 13 height 13
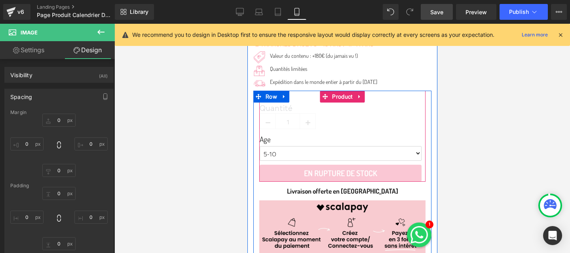
scroll to position [307, 0]
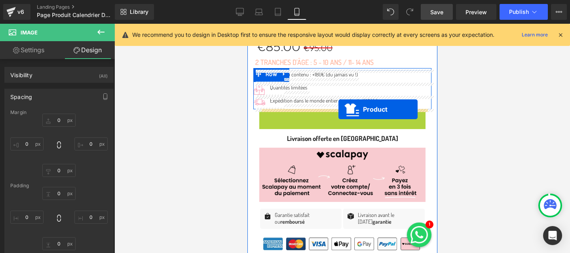
drag, startPoint x: 340, startPoint y: 115, endPoint x: 338, endPoint y: 109, distance: 5.8
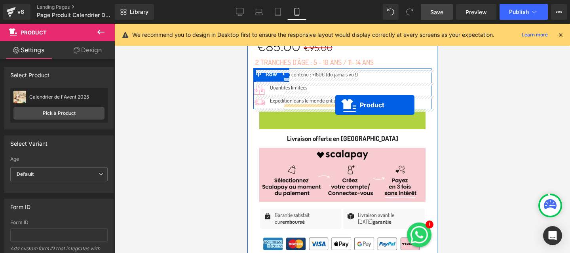
drag, startPoint x: 337, startPoint y: 117, endPoint x: 335, endPoint y: 105, distance: 12.1
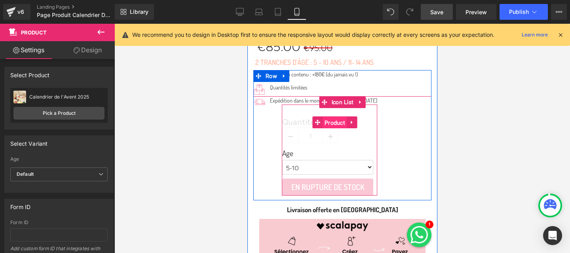
click at [332, 125] on span "Product" at bounding box center [334, 123] width 24 height 12
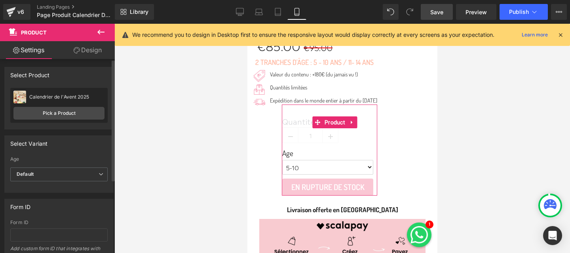
scroll to position [116, 0]
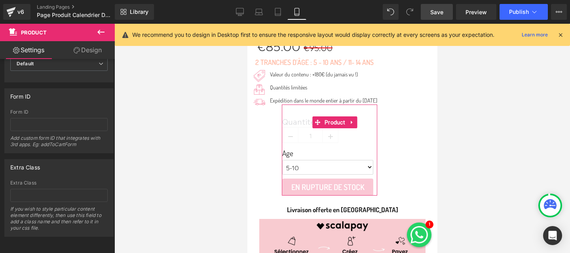
click at [85, 53] on link "Design" at bounding box center [87, 50] width 57 height 18
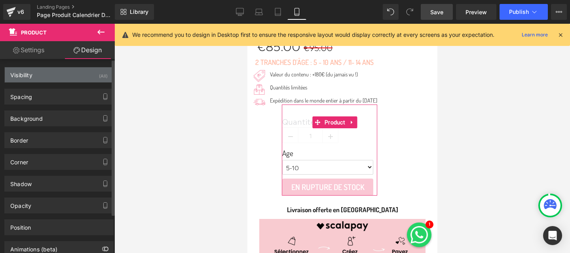
click at [55, 73] on div "Visibility (All)" at bounding box center [59, 74] width 108 height 15
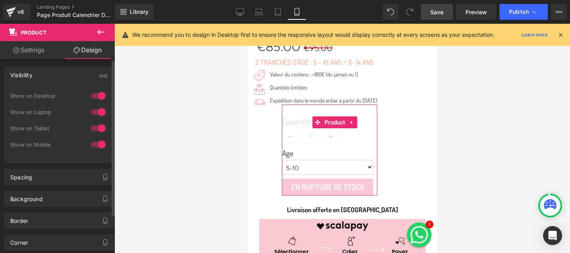
click at [55, 72] on div "Visibility (All)" at bounding box center [59, 74] width 108 height 15
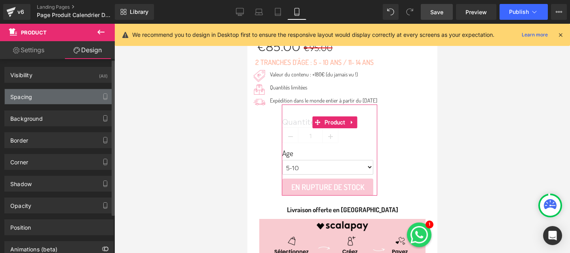
click at [49, 98] on div "Spacing" at bounding box center [59, 96] width 108 height 15
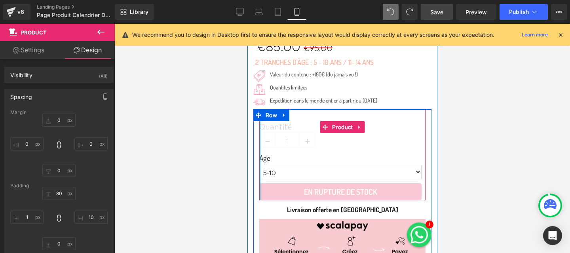
drag, startPoint x: 258, startPoint y: 146, endPoint x: 247, endPoint y: 146, distance: 11.9
click at [247, 146] on div "Image Image Image Image Image ‹ › [GEOGRAPHIC_DATA] Icon Icon" at bounding box center [342, 202] width 190 height 773
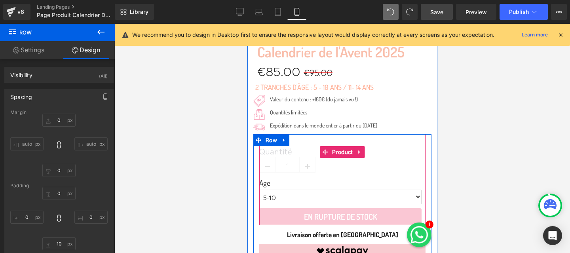
scroll to position [281, 0]
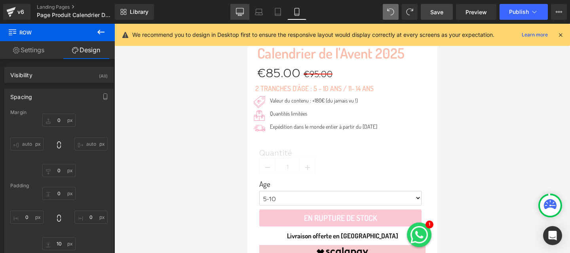
click at [240, 13] on icon at bounding box center [240, 13] width 8 height 0
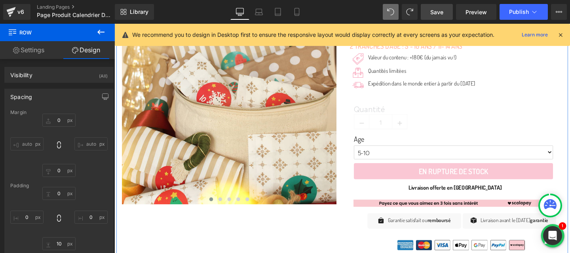
scroll to position [151, 0]
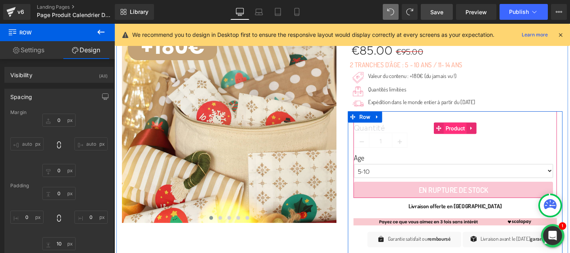
click at [469, 132] on span "Product" at bounding box center [472, 133] width 24 height 12
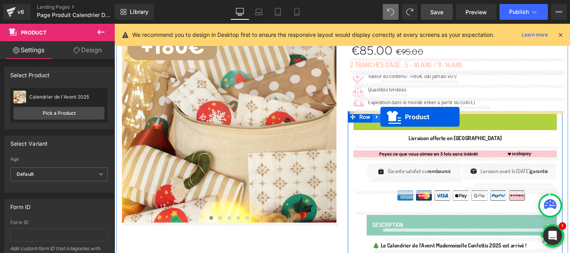
drag, startPoint x: 457, startPoint y: 133, endPoint x: 394, endPoint y: 121, distance: 64.1
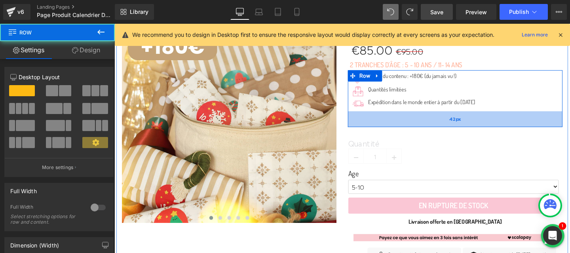
drag, startPoint x: 422, startPoint y: 114, endPoint x: 421, endPoint y: 131, distance: 16.6
click at [421, 131] on div "42px" at bounding box center [473, 124] width 226 height 17
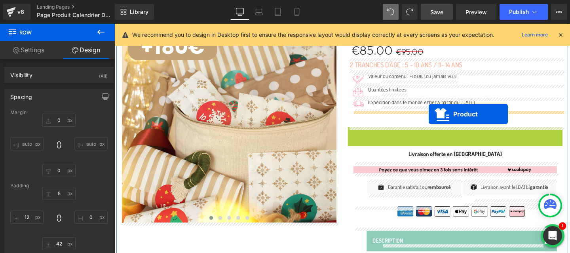
drag, startPoint x: 454, startPoint y: 148, endPoint x: 445, endPoint y: 119, distance: 31.0
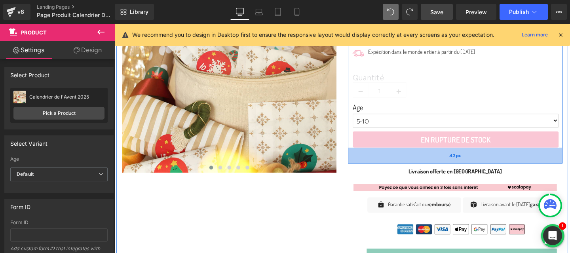
scroll to position [178, 0]
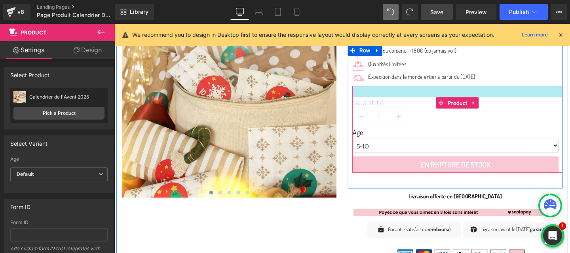
click at [429, 95] on div at bounding box center [474, 95] width 221 height 12
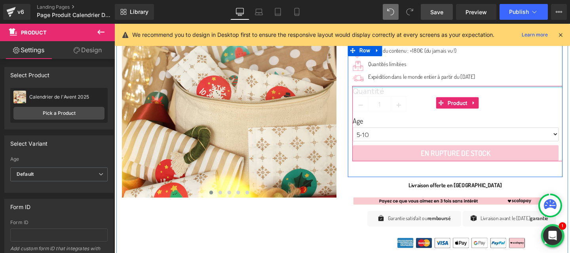
drag, startPoint x: 428, startPoint y: 99, endPoint x: 427, endPoint y: 83, distance: 16.6
click at [427, 83] on div "Image Valeur du contenu : +180€ (du jamais vu !) Text Block Icon List Image [GE…" at bounding box center [474, 108] width 221 height 120
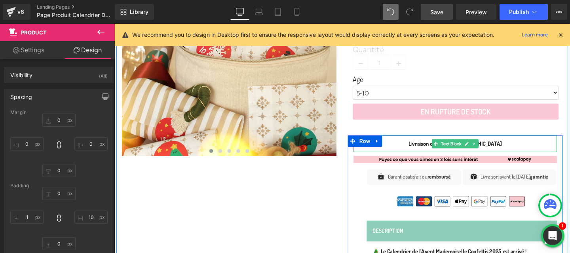
scroll to position [233, 0]
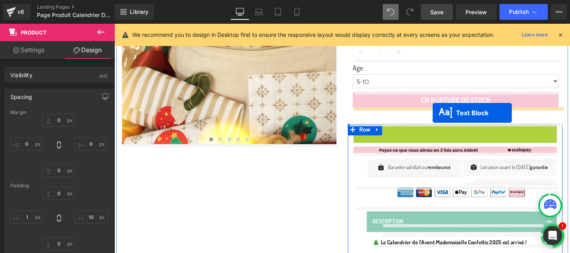
drag, startPoint x: 450, startPoint y: 138, endPoint x: 449, endPoint y: 118, distance: 20.2
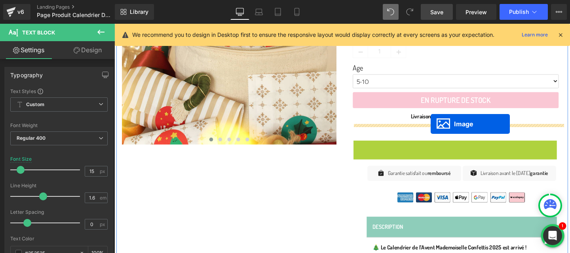
drag, startPoint x: 447, startPoint y: 151, endPoint x: 447, endPoint y: 129, distance: 21.8
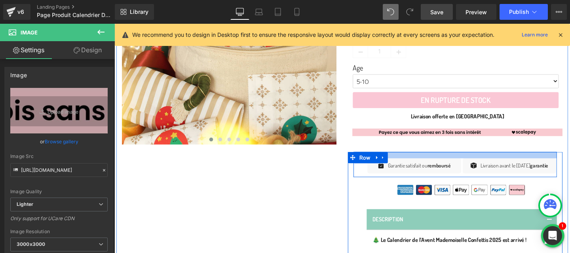
click at [427, 160] on div at bounding box center [473, 161] width 214 height 7
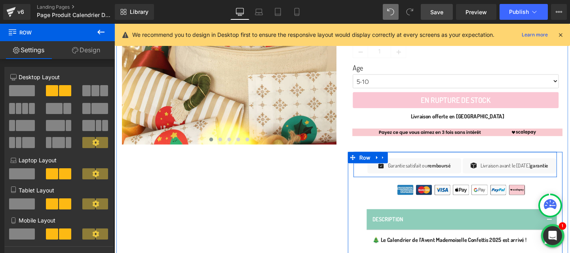
click at [370, 175] on div "Icon Garantie satisfait ou remboursé Text Block Icon List Row Icon Livraison av…" at bounding box center [473, 171] width 214 height 27
click at [398, 161] on icon at bounding box center [397, 164] width 6 height 6
click at [408, 163] on icon at bounding box center [407, 164] width 6 height 6
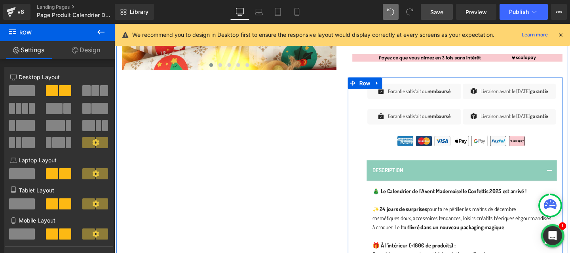
scroll to position [291, 0]
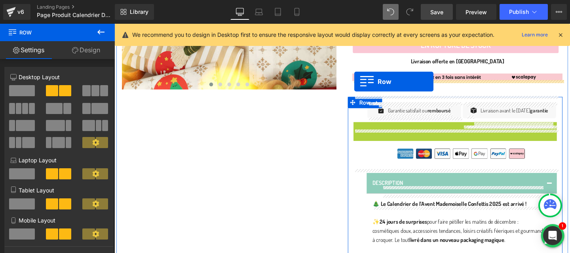
drag, startPoint x: 368, startPoint y: 140, endPoint x: 366, endPoint y: 84, distance: 55.4
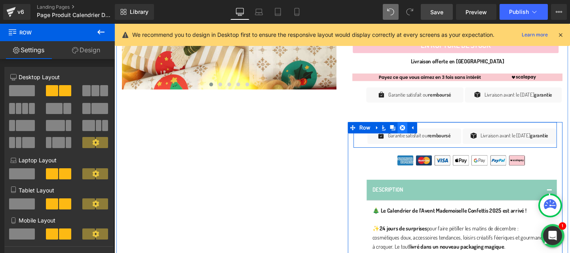
click at [417, 136] on icon at bounding box center [417, 133] width 6 height 6
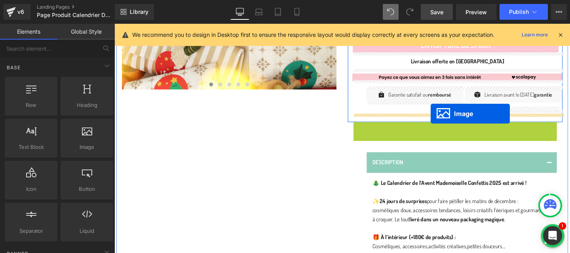
drag, startPoint x: 447, startPoint y: 144, endPoint x: 447, endPoint y: 118, distance: 25.7
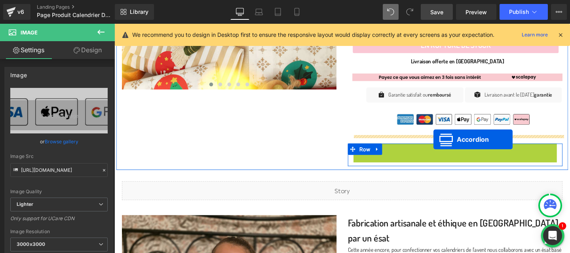
drag, startPoint x: 450, startPoint y: 163, endPoint x: 450, endPoint y: 145, distance: 17.4
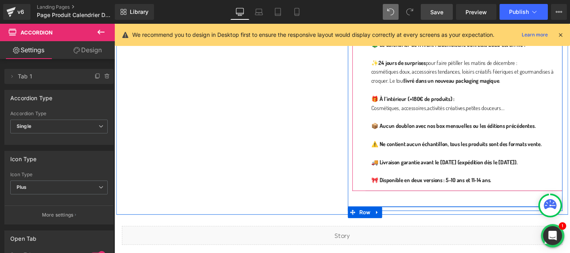
scroll to position [532, 0]
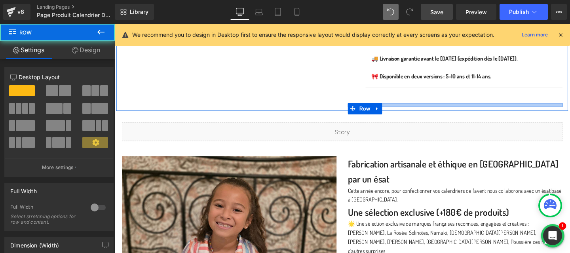
click at [404, 111] on div at bounding box center [473, 109] width 226 height 4
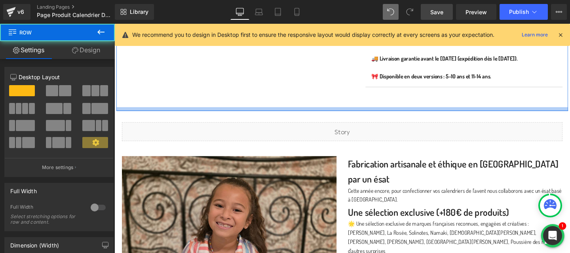
click at [389, 115] on div at bounding box center [353, 113] width 475 height 4
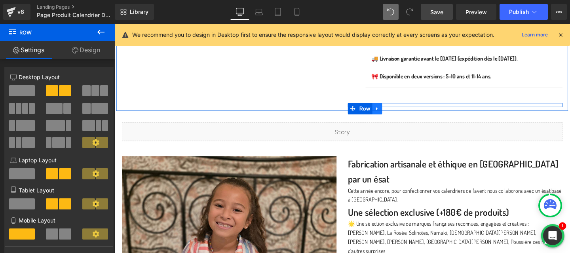
click at [395, 117] on link at bounding box center [390, 113] width 10 height 12
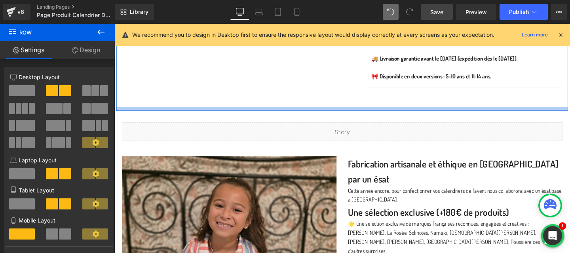
click at [410, 115] on div at bounding box center [353, 113] width 475 height 4
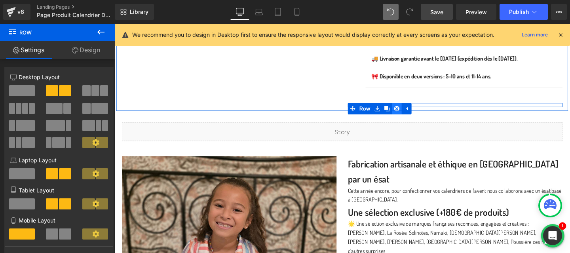
click at [411, 116] on icon at bounding box center [411, 113] width 6 height 6
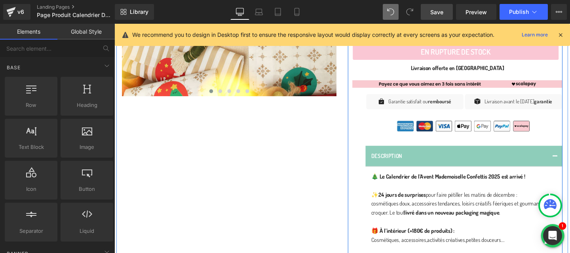
scroll to position [281, 0]
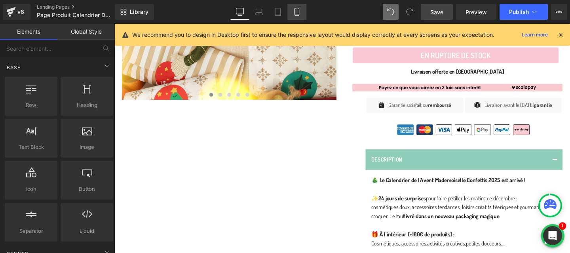
click at [293, 11] on icon at bounding box center [297, 12] width 8 height 8
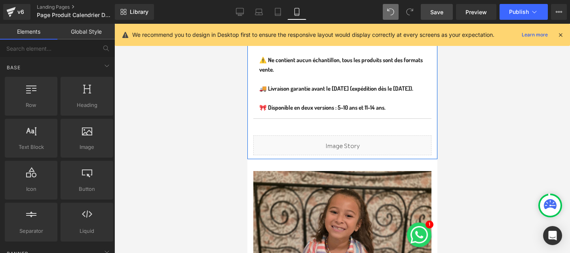
scroll to position [675, 0]
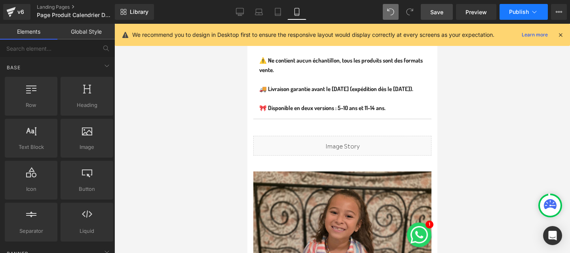
click at [518, 15] on span "Publish" at bounding box center [519, 12] width 20 height 6
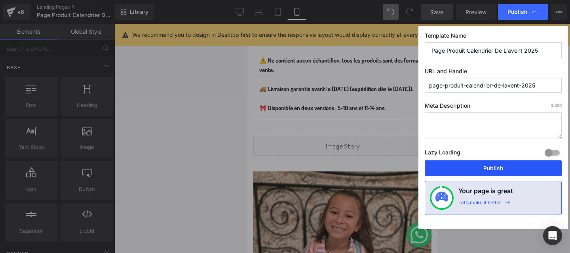
click at [506, 168] on button "Publish" at bounding box center [493, 168] width 137 height 16
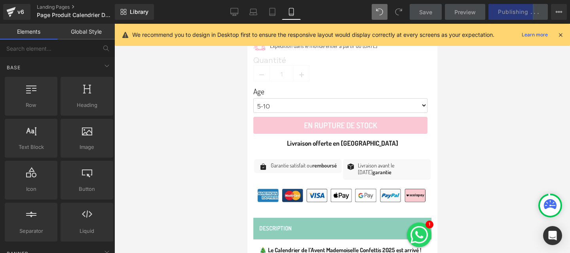
scroll to position [361, 0]
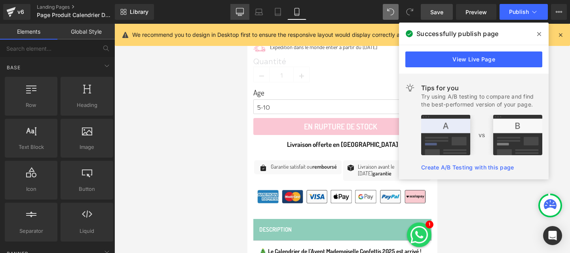
click at [241, 12] on icon at bounding box center [240, 12] width 8 height 8
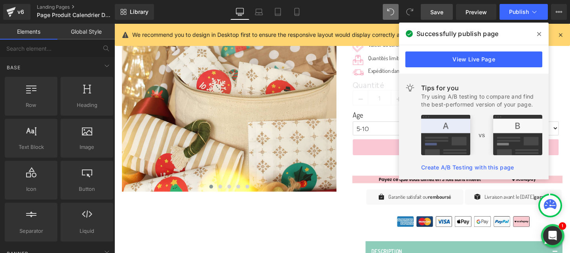
scroll to position [169, 0]
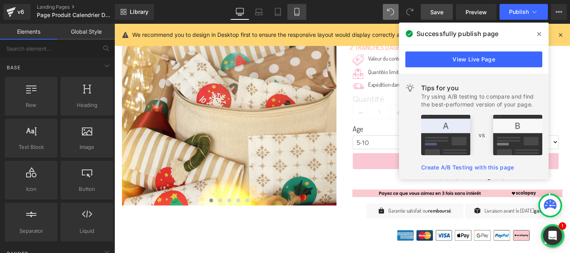
click at [296, 7] on link "Mobile" at bounding box center [296, 12] width 19 height 16
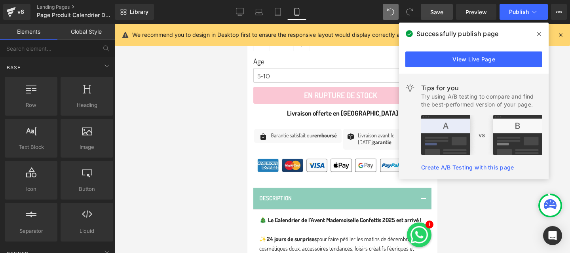
scroll to position [387, 0]
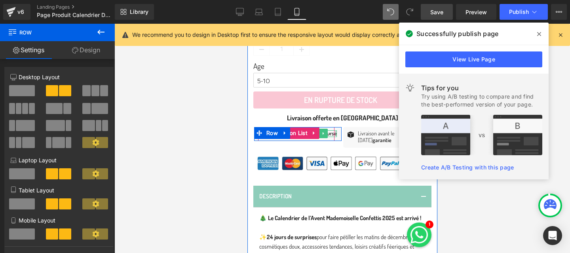
click at [321, 129] on div "Icon Garantie satisfait ou remboursé Text Block Icon List Row Icon Livraison av…" at bounding box center [342, 139] width 178 height 25
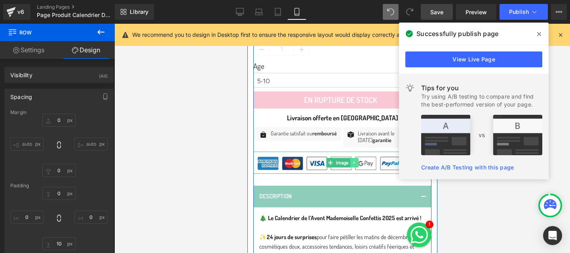
click at [356, 162] on icon at bounding box center [354, 162] width 4 height 5
click at [351, 162] on icon at bounding box center [349, 162] width 4 height 4
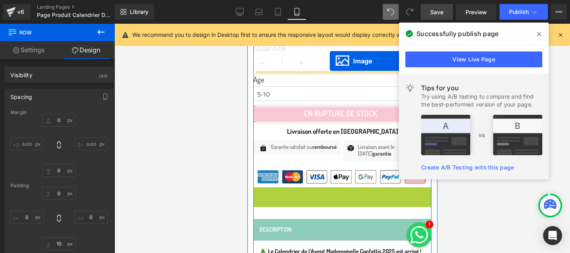
scroll to position [366, 0]
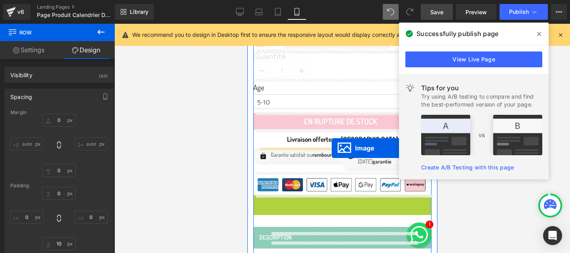
drag, startPoint x: 328, startPoint y: 116, endPoint x: 331, endPoint y: 148, distance: 32.2
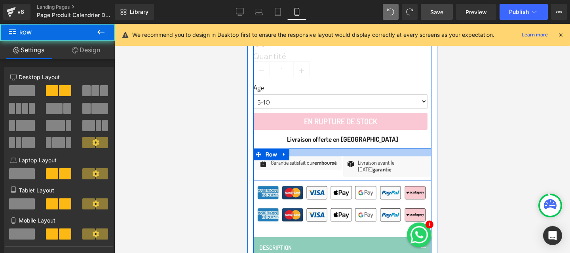
drag, startPoint x: 341, startPoint y: 148, endPoint x: 341, endPoint y: 158, distance: 10.3
click at [341, 158] on div "Icon Garantie satisfait ou remboursé Text Block Icon List Row Icon Livraison av…" at bounding box center [342, 164] width 178 height 32
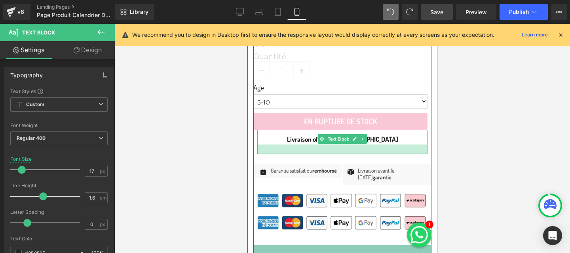
drag, startPoint x: 340, startPoint y: 146, endPoint x: 340, endPoint y: 152, distance: 5.5
click at [340, 152] on div at bounding box center [342, 148] width 170 height 9
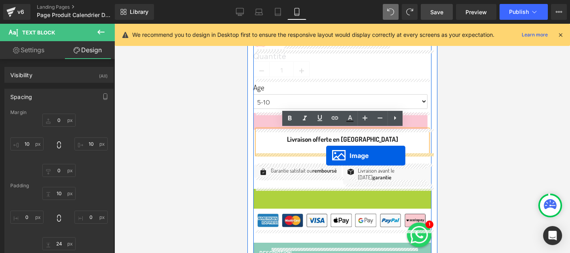
drag, startPoint x: 317, startPoint y: 199, endPoint x: 326, endPoint y: 156, distance: 44.7
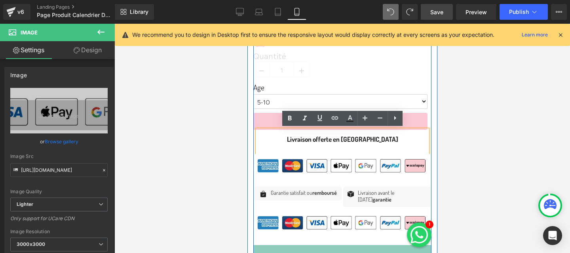
drag, startPoint x: 330, startPoint y: 154, endPoint x: 330, endPoint y: 146, distance: 8.3
click at [330, 146] on div "Image Valeur du contenu : +180€ (du jamais vu !) Text Block Icon List Image [GE…" at bounding box center [342, 235] width 178 height 448
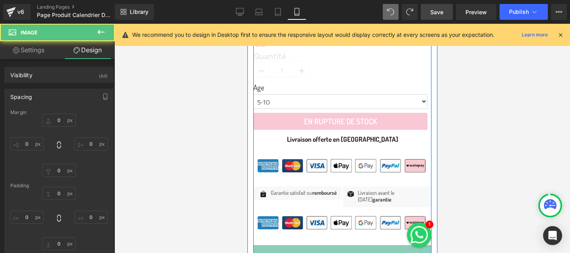
click at [330, 147] on div "Livraison offerte en [GEOGRAPHIC_DATA] Text Block" at bounding box center [342, 142] width 170 height 24
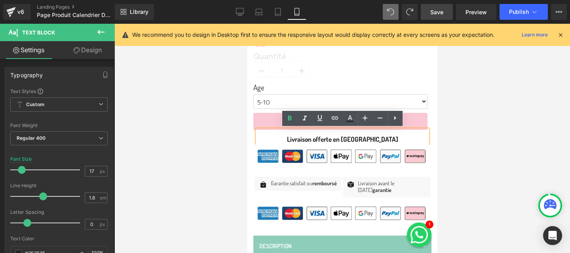
drag, startPoint x: 330, startPoint y: 152, endPoint x: 332, endPoint y: 134, distance: 17.5
click at [332, 134] on div "Livraison offerte en [GEOGRAPHIC_DATA] Text Block" at bounding box center [342, 137] width 170 height 15
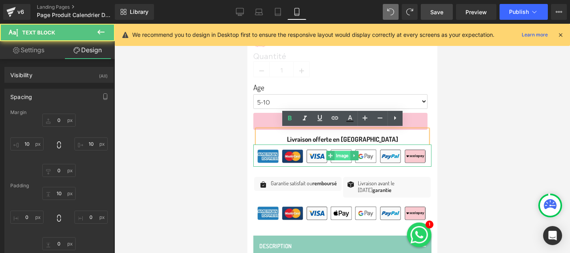
click at [340, 156] on span "Image" at bounding box center [342, 155] width 16 height 9
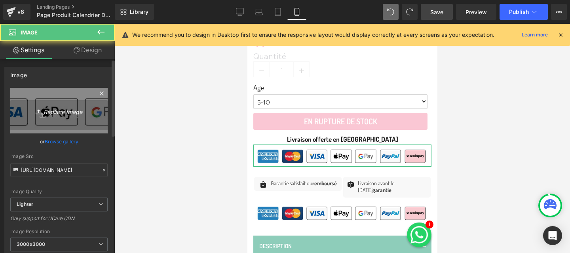
click at [57, 112] on icon "Replace Image" at bounding box center [58, 111] width 63 height 10
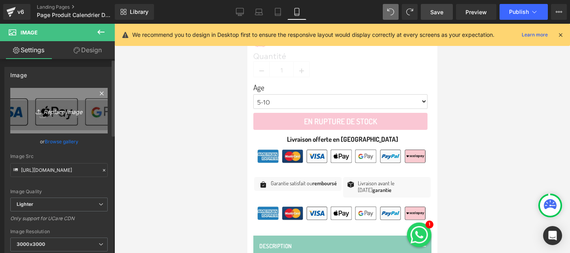
type input "C:\fakepath\Bannière Mobile Scalapay.png"
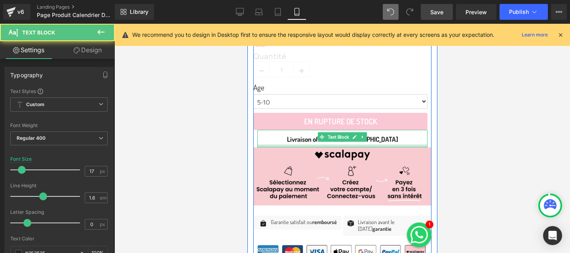
click at [338, 146] on div at bounding box center [342, 145] width 170 height 3
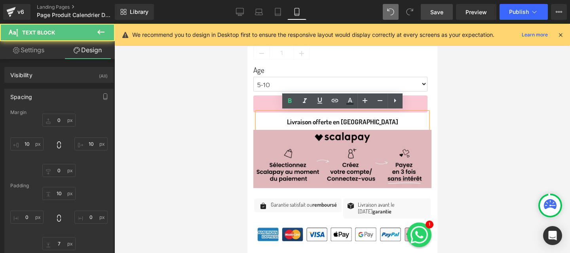
scroll to position [400, 0]
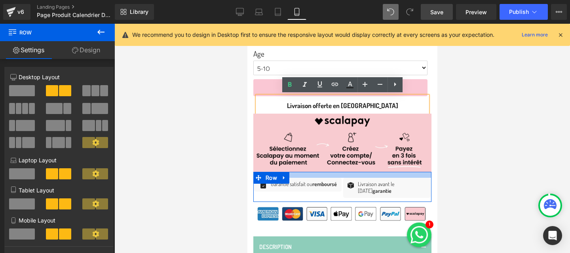
drag, startPoint x: 335, startPoint y: 180, endPoint x: 335, endPoint y: 176, distance: 4.4
click at [335, 176] on div at bounding box center [342, 175] width 178 height 6
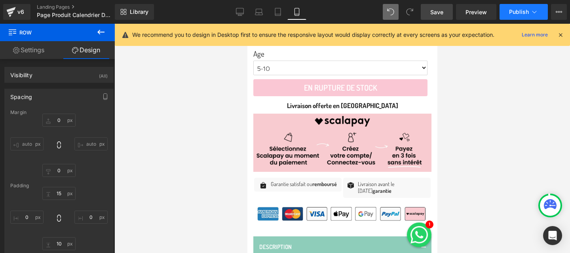
click at [518, 8] on button "Publish" at bounding box center [523, 12] width 48 height 16
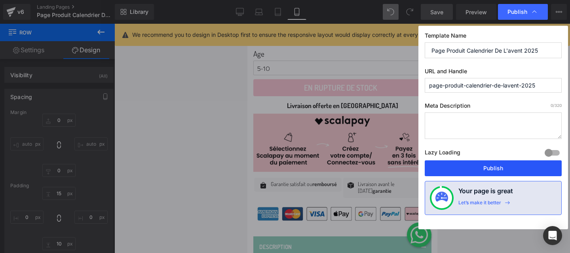
drag, startPoint x: 471, startPoint y: 163, endPoint x: 169, endPoint y: 118, distance: 305.3
click at [471, 163] on button "Publish" at bounding box center [493, 168] width 137 height 16
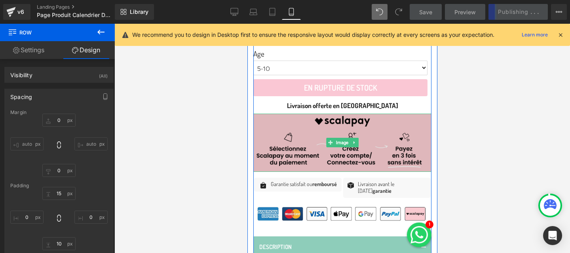
click at [336, 118] on img at bounding box center [342, 143] width 178 height 58
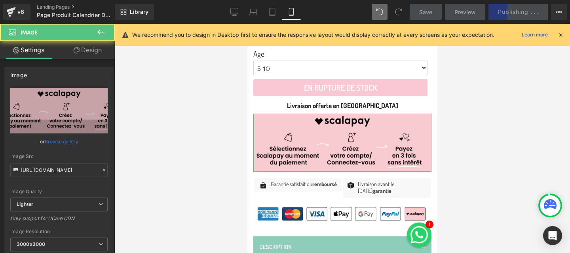
click at [94, 52] on link "Design" at bounding box center [87, 50] width 57 height 18
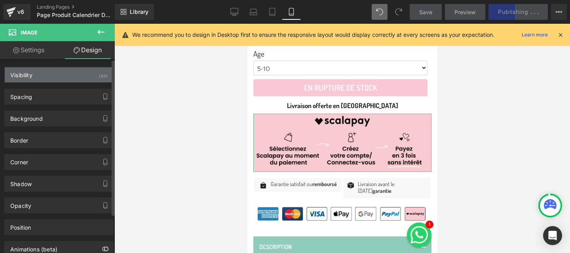
click at [82, 80] on div "Visibility (All)" at bounding box center [59, 74] width 108 height 15
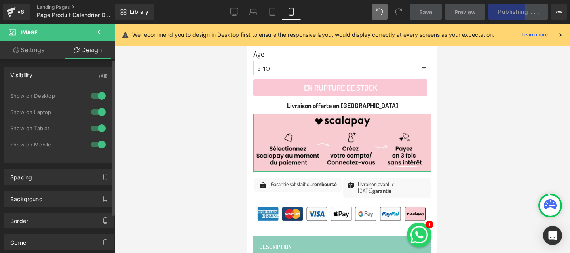
click at [97, 99] on div at bounding box center [98, 95] width 19 height 13
click at [97, 109] on div at bounding box center [98, 112] width 19 height 13
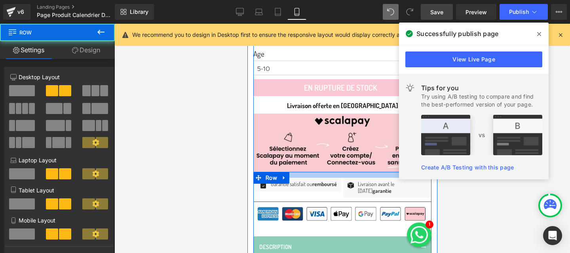
click at [342, 174] on div at bounding box center [342, 175] width 178 height 6
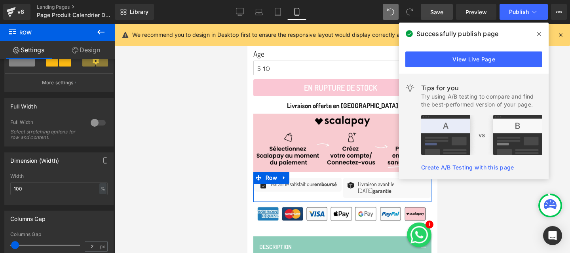
scroll to position [192, 0]
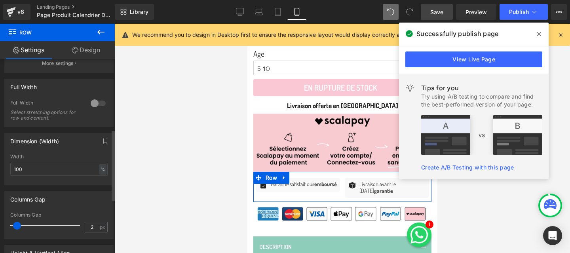
click at [18, 228] on span at bounding box center [17, 226] width 8 height 8
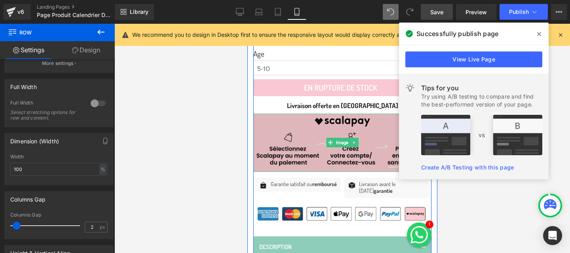
click at [322, 132] on img at bounding box center [342, 143] width 178 height 58
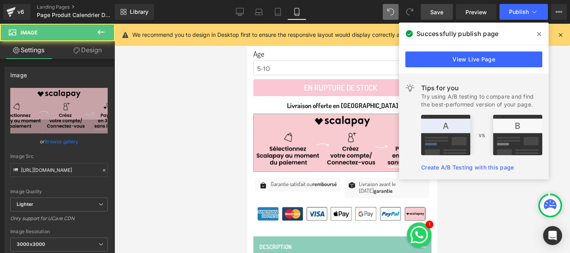
click at [89, 58] on link "Design" at bounding box center [87, 50] width 57 height 18
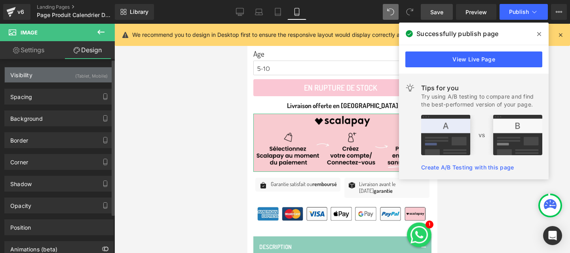
click at [83, 80] on div "(Tablet, Mobile)" at bounding box center [91, 73] width 32 height 13
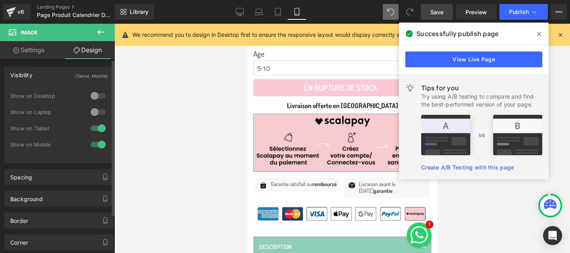
click at [83, 80] on div "(Tablet, Mobile)" at bounding box center [91, 73] width 32 height 13
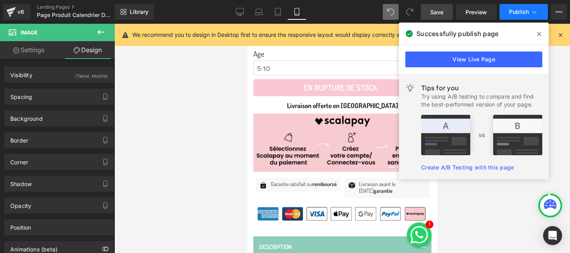
click at [520, 14] on span "Publish" at bounding box center [519, 12] width 20 height 6
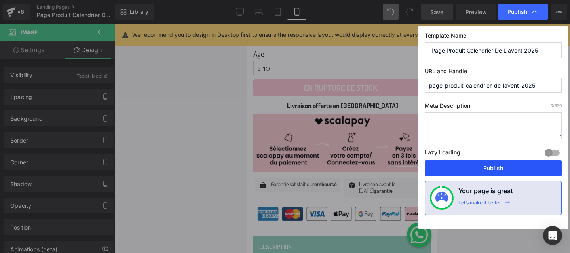
click at [493, 168] on button "Publish" at bounding box center [493, 168] width 137 height 16
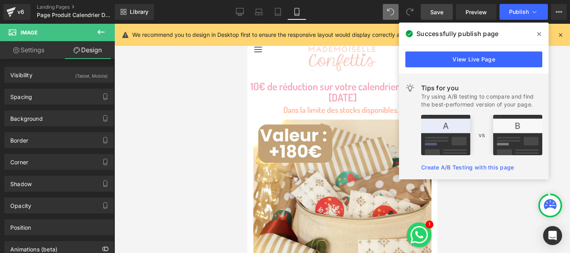
scroll to position [0, 0]
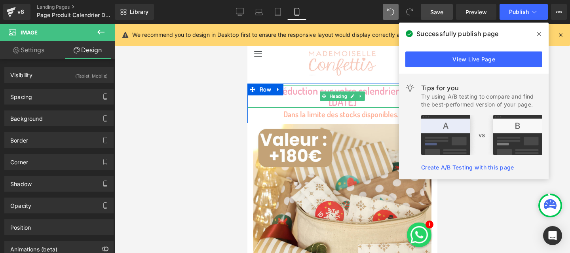
click at [329, 87] on h1 "10€ de réduction sur votre calendrier jusqu'au [DATE]" at bounding box center [342, 96] width 190 height 23
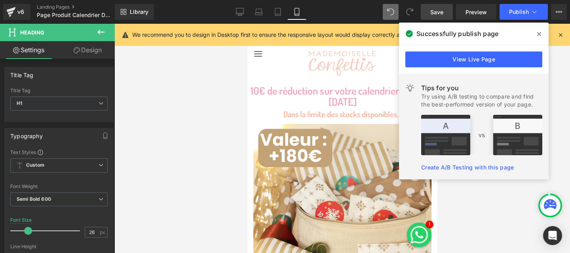
click at [84, 50] on link "Design" at bounding box center [87, 50] width 57 height 18
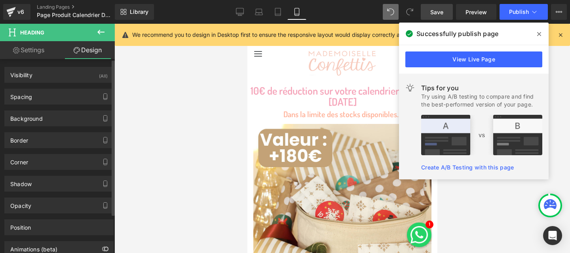
click at [44, 83] on div "Spacing [GEOGRAPHIC_DATA] 0 0 0 0 [GEOGRAPHIC_DATA] 0 0 0 0 Setup Global Style" at bounding box center [59, 94] width 118 height 22
click at [42, 100] on div "Spacing" at bounding box center [59, 96] width 108 height 15
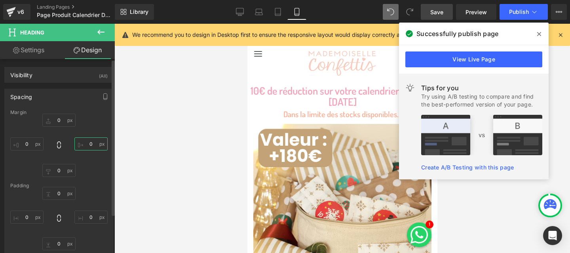
click at [87, 144] on input "0" at bounding box center [90, 143] width 33 height 13
type input "10"
click at [84, 143] on input "10" at bounding box center [90, 143] width 33 height 13
click at [25, 144] on input "0" at bounding box center [26, 143] width 33 height 13
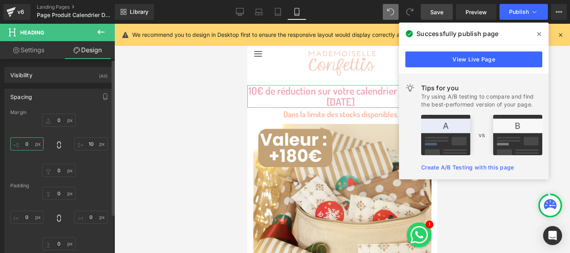
click at [25, 144] on input "0" at bounding box center [26, 143] width 33 height 13
paste input "1"
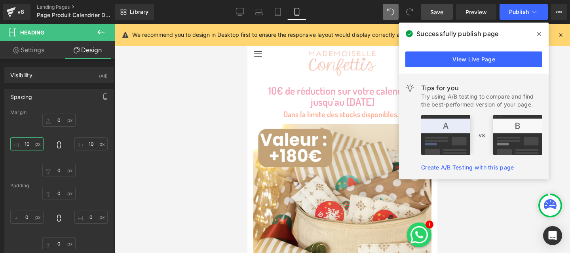
type input "10"
click at [198, 139] on div at bounding box center [341, 138] width 455 height 229
click at [520, 18] on button "Publish" at bounding box center [523, 12] width 48 height 16
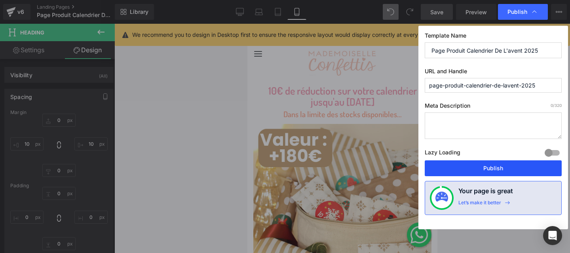
click at [497, 167] on button "Publish" at bounding box center [493, 168] width 137 height 16
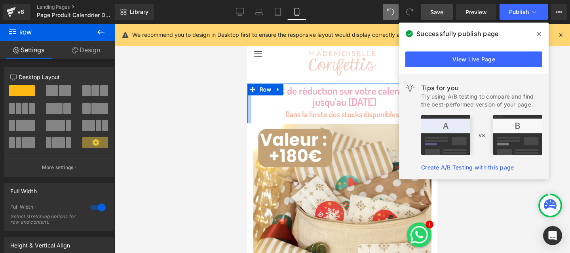
click at [252, 103] on div "10€ de réduction sur votre calendrier jusqu'au [DATE] Heading Dans la limite de…" at bounding box center [342, 104] width 190 height 40
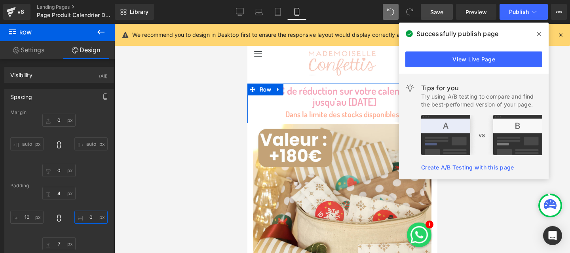
click at [82, 220] on input "0" at bounding box center [90, 217] width 33 height 13
click at [87, 217] on input "0" at bounding box center [90, 217] width 33 height 13
click at [86, 217] on input "0" at bounding box center [90, 217] width 33 height 13
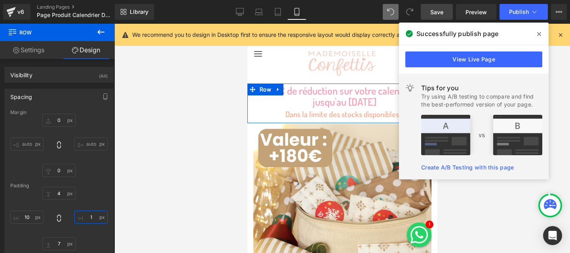
type input "10"
click at [339, 95] on span "Heading" at bounding box center [338, 96] width 20 height 9
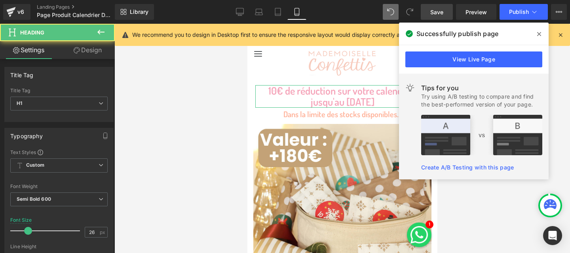
click at [96, 51] on link "Design" at bounding box center [87, 50] width 57 height 18
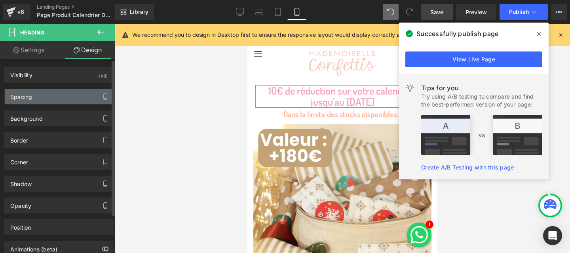
click at [46, 102] on div "Spacing" at bounding box center [59, 96] width 108 height 15
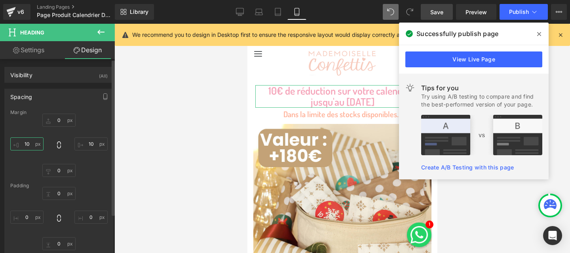
click at [30, 146] on input "text" at bounding box center [26, 143] width 33 height 13
type input "0"
click at [92, 140] on input "text" at bounding box center [90, 143] width 33 height 13
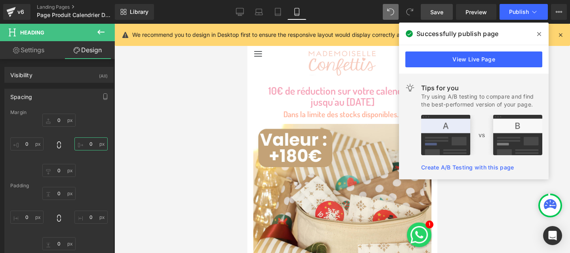
type input "0"
click at [203, 150] on div at bounding box center [341, 138] width 455 height 229
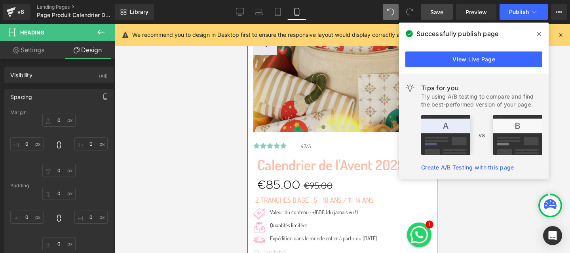
scroll to position [172, 0]
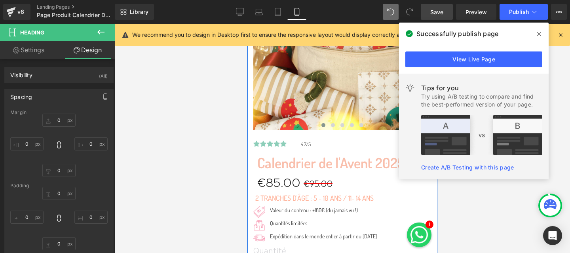
click at [303, 155] on link "Calendrier de l'Avent 2025" at bounding box center [330, 162] width 147 height 17
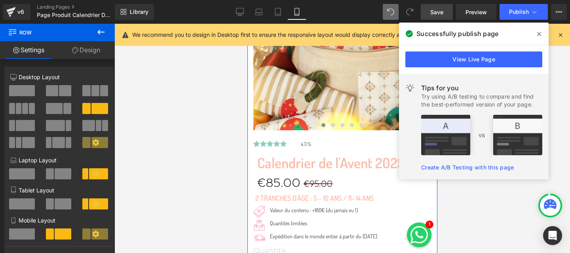
drag, startPoint x: 302, startPoint y: 151, endPoint x: 305, endPoint y: 131, distance: 19.6
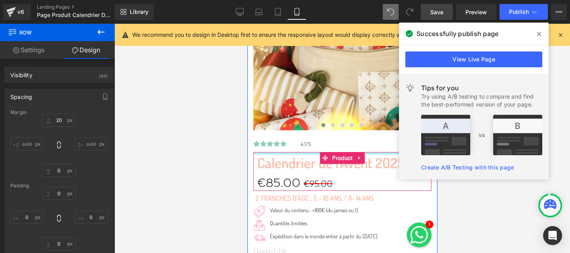
click at [283, 154] on div at bounding box center [342, 153] width 178 height 2
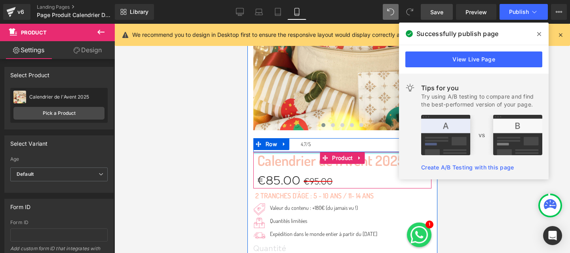
drag, startPoint x: 283, startPoint y: 154, endPoint x: 285, endPoint y: 137, distance: 16.3
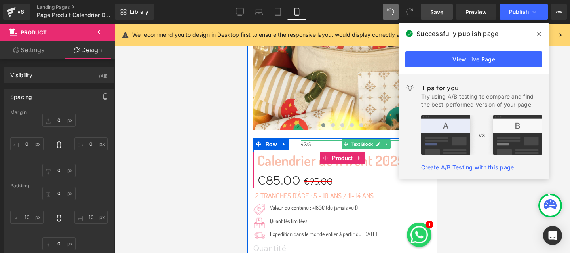
click at [306, 144] on p "4.7/5" at bounding box center [365, 144] width 131 height 8
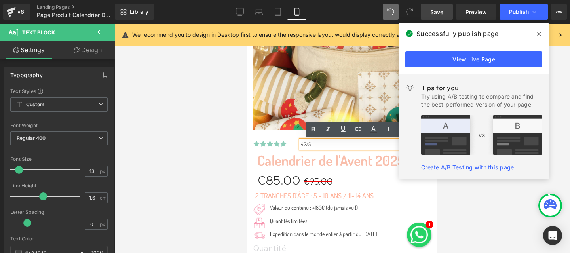
click at [221, 163] on div at bounding box center [341, 138] width 455 height 229
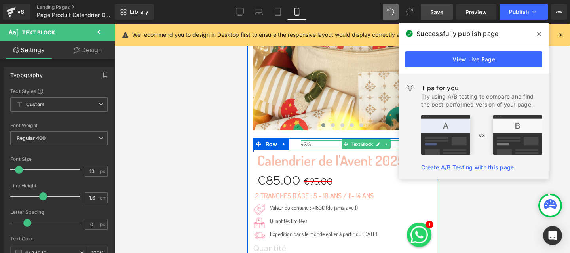
click at [312, 144] on p "4.7/5" at bounding box center [365, 144] width 131 height 8
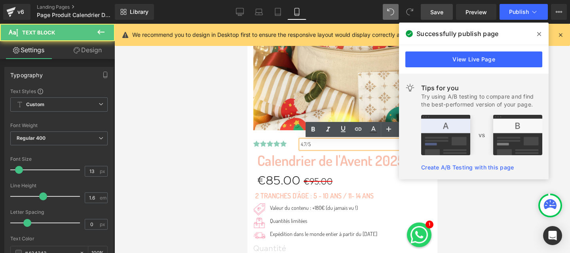
click at [312, 144] on p "4.7/5" at bounding box center [365, 144] width 131 height 8
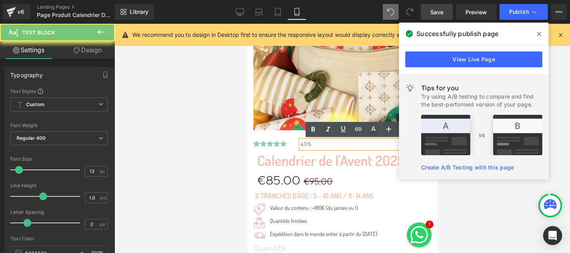
click at [304, 144] on p "4.7/5" at bounding box center [365, 144] width 131 height 8
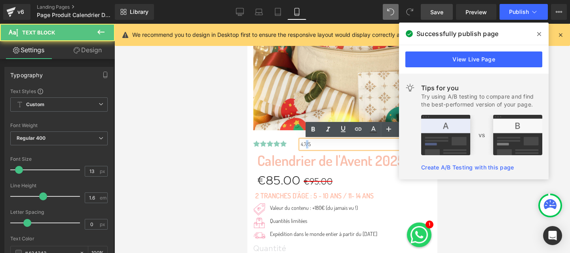
click at [304, 144] on p "4.7/5" at bounding box center [365, 144] width 131 height 8
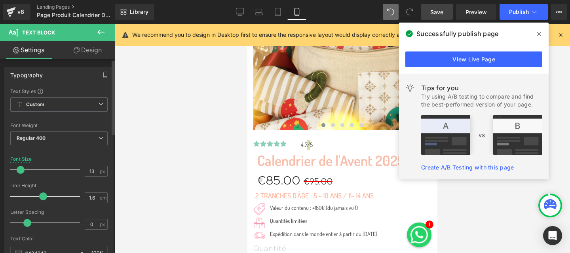
click at [19, 167] on span at bounding box center [21, 170] width 8 height 8
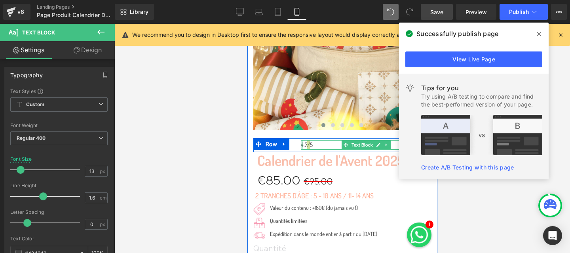
click at [302, 144] on div "4.7/5 Text Block" at bounding box center [365, 144] width 131 height 9
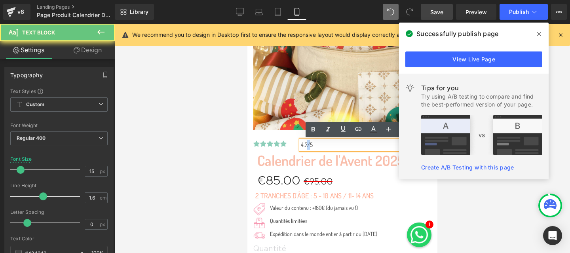
click at [302, 144] on p "4.7/5" at bounding box center [365, 144] width 131 height 9
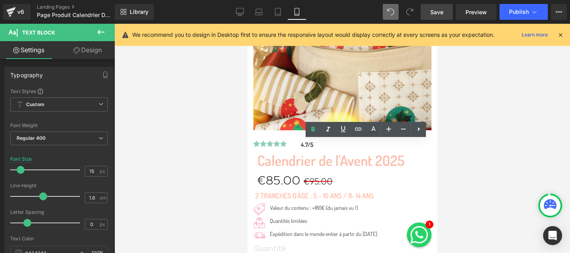
click at [221, 158] on div at bounding box center [341, 138] width 455 height 229
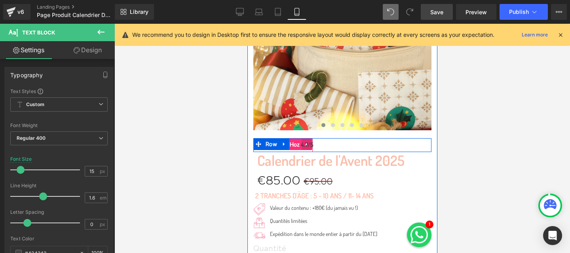
click at [294, 144] on span "Icon List Hoz" at bounding box center [283, 145] width 38 height 12
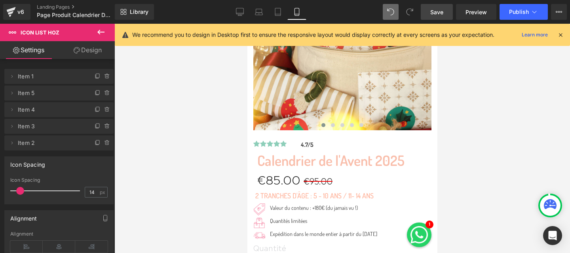
click at [207, 172] on div at bounding box center [341, 138] width 455 height 229
click at [19, 188] on span at bounding box center [21, 191] width 8 height 8
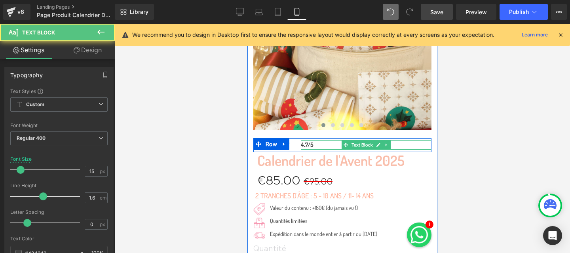
click at [317, 146] on p "4.7/5" at bounding box center [365, 144] width 131 height 9
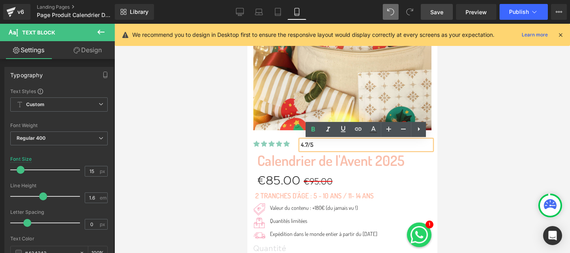
click at [287, 149] on span "Icon List Hoz" at bounding box center [283, 143] width 30 height 9
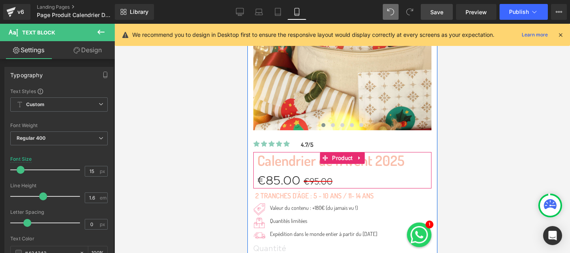
click at [325, 150] on div "Icon Icon Icon Icon Icon Icon List Hoz 4.7/5 Text Block Row" at bounding box center [342, 145] width 178 height 14
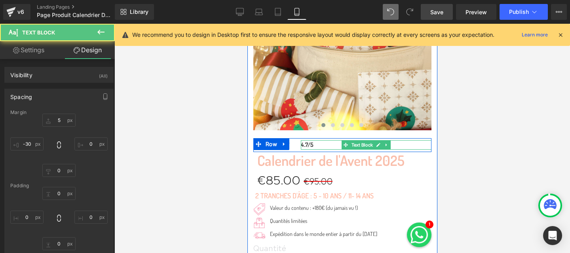
click at [325, 147] on p "4.7/5" at bounding box center [365, 144] width 131 height 9
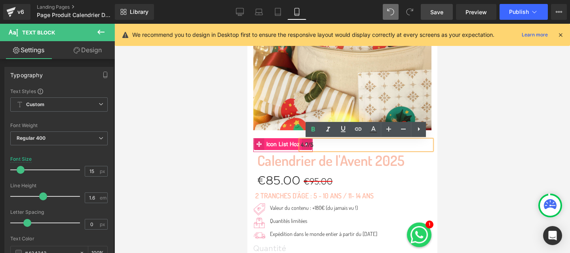
click at [294, 148] on span "Icon List Hoz" at bounding box center [283, 144] width 38 height 12
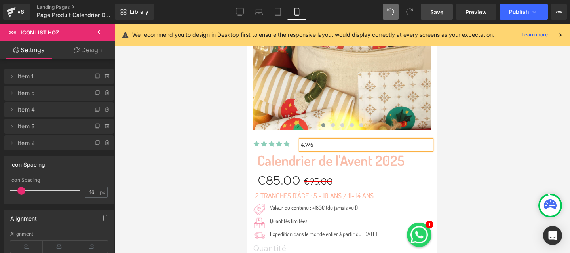
click at [442, 175] on div at bounding box center [341, 138] width 455 height 229
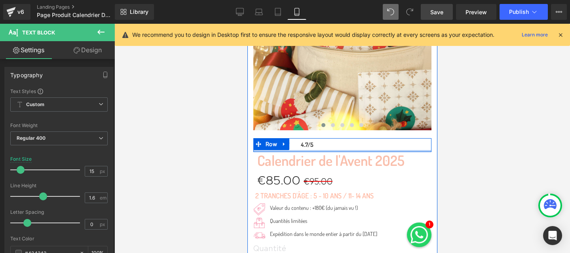
click at [247, 24] on div at bounding box center [247, 24] width 0 height 0
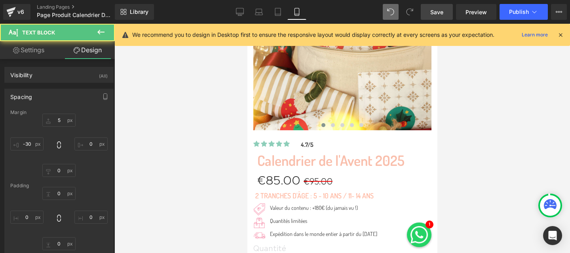
click at [451, 161] on div at bounding box center [341, 138] width 455 height 229
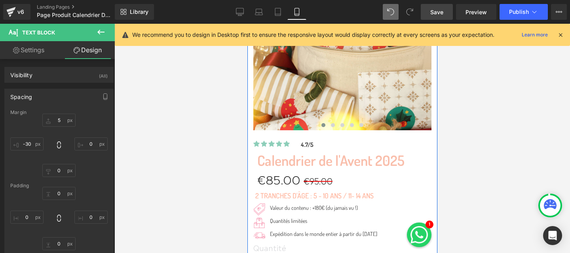
drag, startPoint x: 319, startPoint y: 148, endPoint x: 319, endPoint y: 152, distance: 4.8
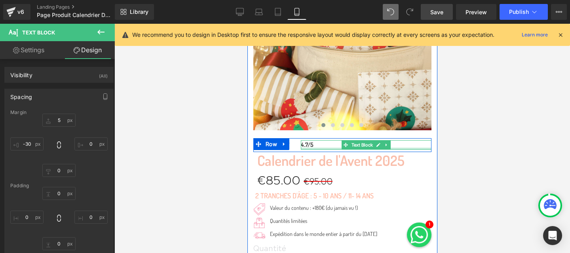
click at [319, 148] on div at bounding box center [365, 149] width 131 height 2
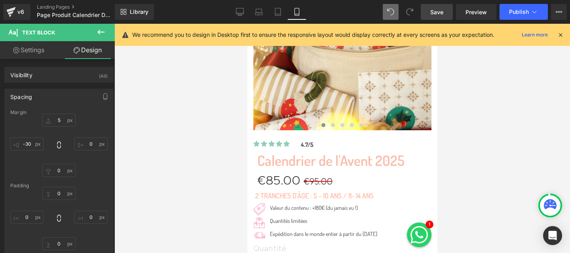
click at [445, 156] on div at bounding box center [341, 138] width 455 height 229
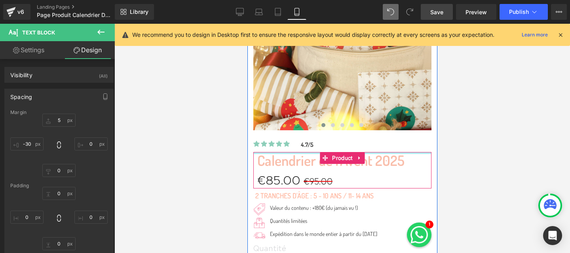
drag, startPoint x: 317, startPoint y: 148, endPoint x: 316, endPoint y: 153, distance: 4.8
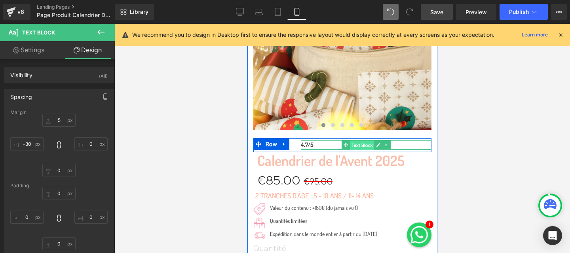
click at [358, 146] on span "Text Block" at bounding box center [361, 144] width 25 height 9
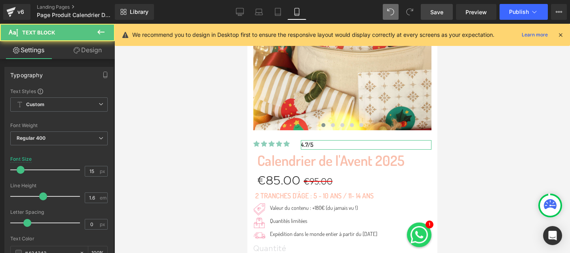
click at [87, 58] on link "Design" at bounding box center [87, 50] width 57 height 18
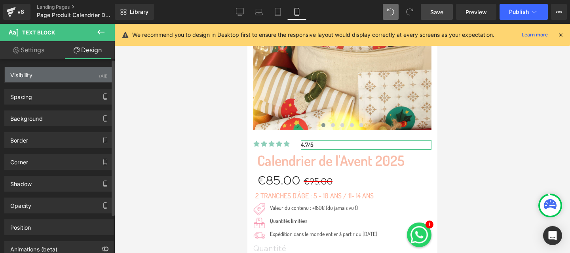
click at [50, 79] on div "Visibility (All)" at bounding box center [59, 74] width 108 height 15
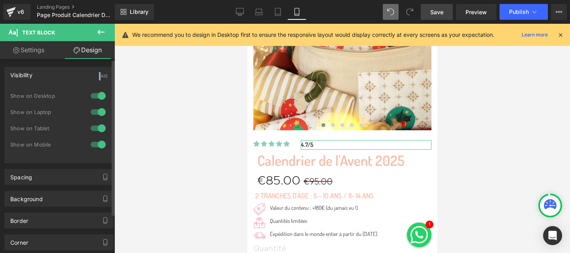
click at [50, 79] on div "Visibility (All)" at bounding box center [59, 74] width 108 height 15
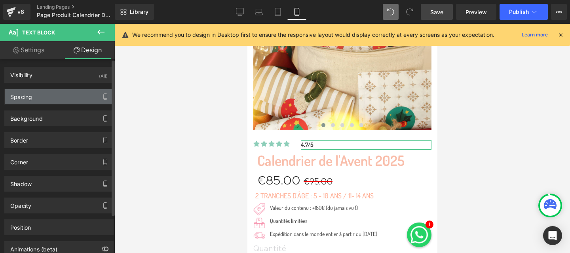
click at [47, 101] on div "Spacing" at bounding box center [59, 96] width 108 height 15
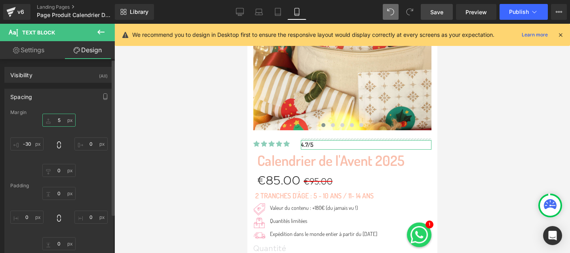
click at [58, 119] on input "text" at bounding box center [58, 120] width 33 height 13
type input "3"
click at [28, 143] on input "text" at bounding box center [26, 143] width 33 height 13
type input "-48"
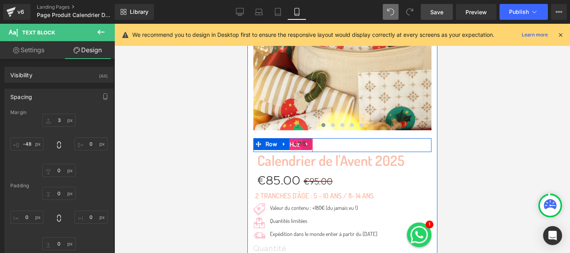
click at [291, 143] on span "Icon List Hoz" at bounding box center [283, 145] width 38 height 12
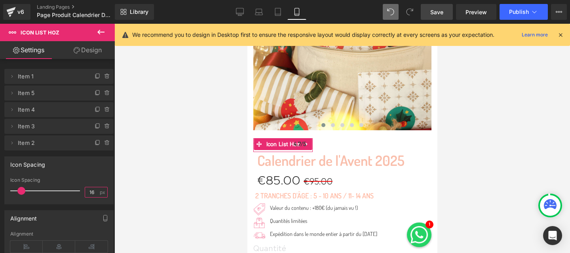
click at [91, 190] on input "16" at bounding box center [92, 192] width 14 height 10
click at [206, 178] on div at bounding box center [341, 138] width 455 height 229
click at [93, 188] on input "12" at bounding box center [92, 192] width 14 height 10
type input "14"
click at [180, 188] on div at bounding box center [341, 138] width 455 height 229
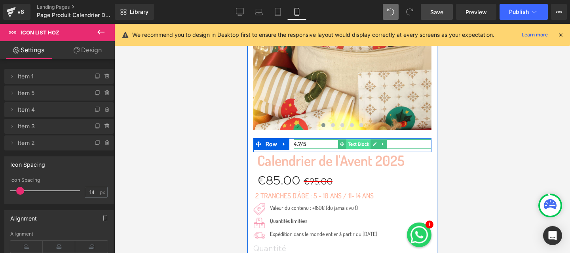
click at [353, 144] on span "Text Block" at bounding box center [358, 143] width 25 height 9
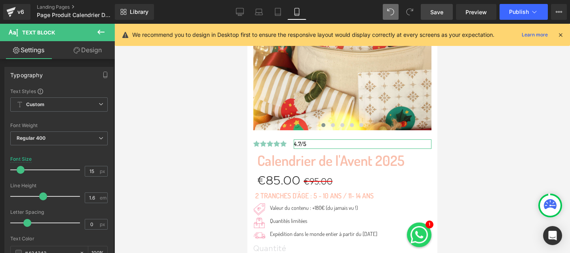
click at [84, 55] on link "Design" at bounding box center [87, 50] width 57 height 18
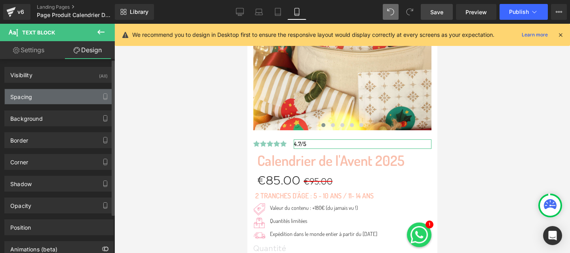
click at [45, 99] on div "Spacing" at bounding box center [59, 96] width 108 height 15
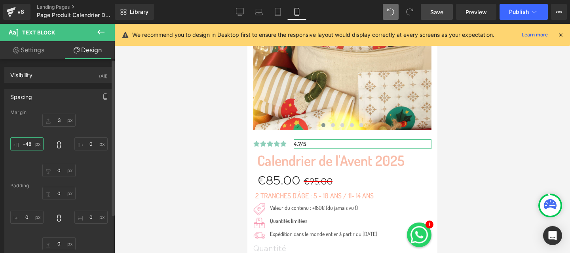
click at [30, 146] on input "-48" at bounding box center [26, 143] width 33 height 13
type input "-55"
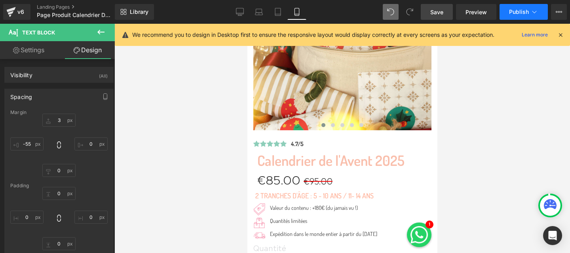
click at [509, 11] on span "Publish" at bounding box center [519, 12] width 20 height 6
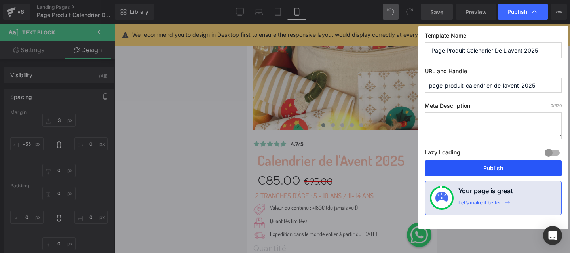
click at [487, 170] on button "Publish" at bounding box center [493, 168] width 137 height 16
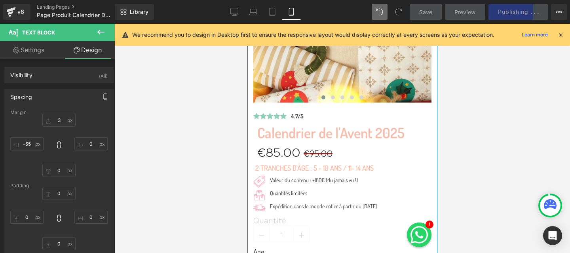
scroll to position [201, 0]
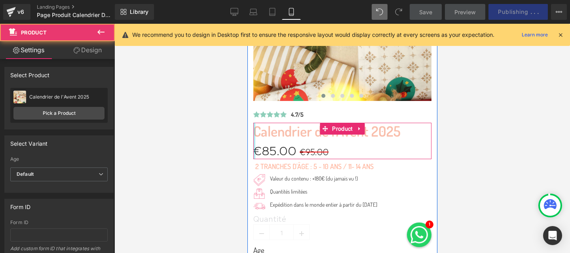
drag, startPoint x: 256, startPoint y: 131, endPoint x: 249, endPoint y: 132, distance: 7.2
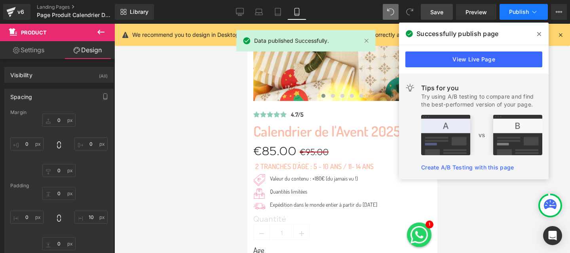
click at [522, 9] on span "Publish" at bounding box center [519, 12] width 20 height 6
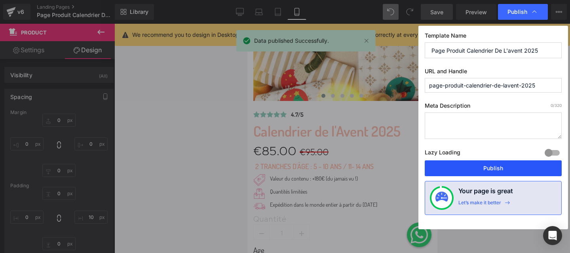
click at [486, 165] on button "Publish" at bounding box center [493, 168] width 137 height 16
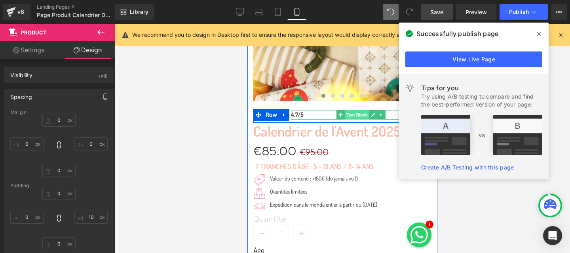
click at [358, 116] on span "Text Block" at bounding box center [356, 114] width 25 height 9
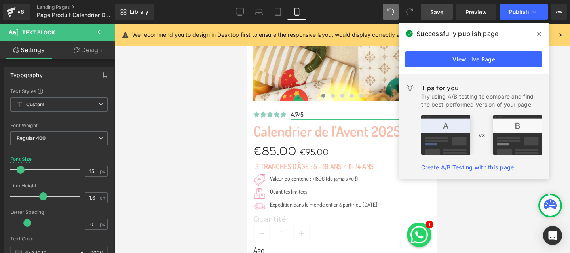
click at [76, 53] on link "Design" at bounding box center [87, 50] width 57 height 18
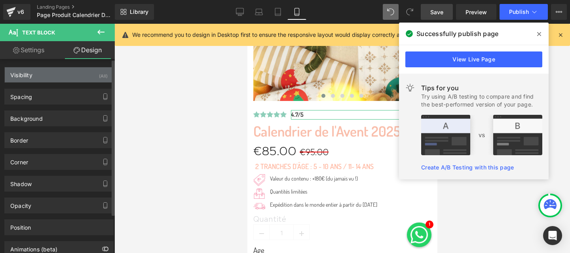
click at [40, 75] on div "Visibility (All)" at bounding box center [59, 74] width 108 height 15
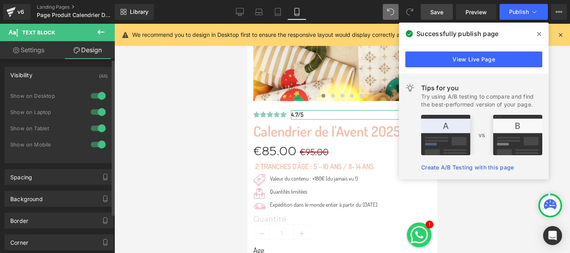
click at [42, 74] on div "Visibility (All)" at bounding box center [59, 74] width 108 height 15
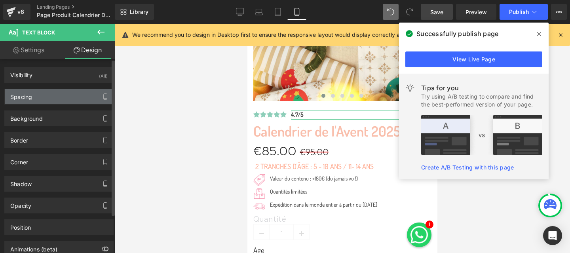
click at [40, 94] on div "Spacing" at bounding box center [59, 96] width 108 height 15
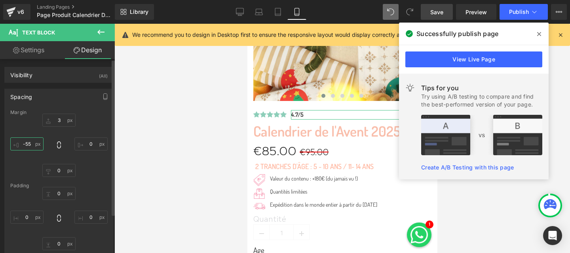
click at [30, 141] on input "text" at bounding box center [26, 143] width 33 height 13
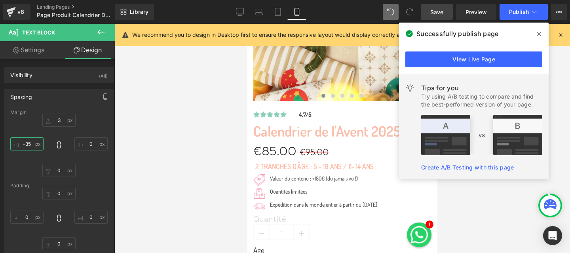
type input "-35"
click at [165, 121] on div at bounding box center [341, 138] width 455 height 229
click at [522, 9] on span "Publish" at bounding box center [519, 12] width 20 height 6
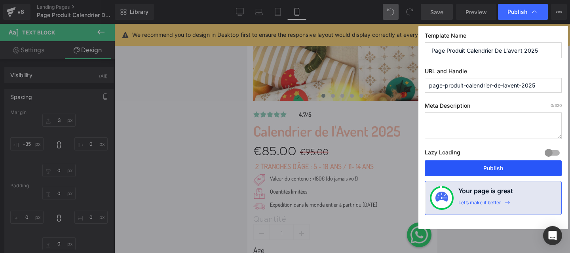
click at [474, 165] on button "Publish" at bounding box center [493, 168] width 137 height 16
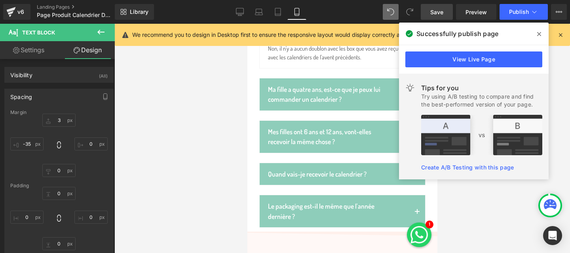
scroll to position [1290, 0]
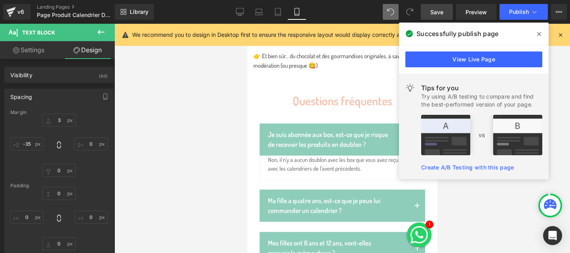
click at [278, 106] on div "Questions fréquentes" at bounding box center [342, 92] width 166 height 37
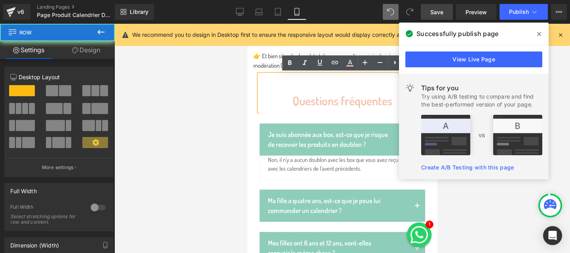
click at [255, 117] on div "Questions fréquentes Heading Je suis abonnée aux box, est-ce que je risque de r…" at bounding box center [342, 206] width 178 height 265
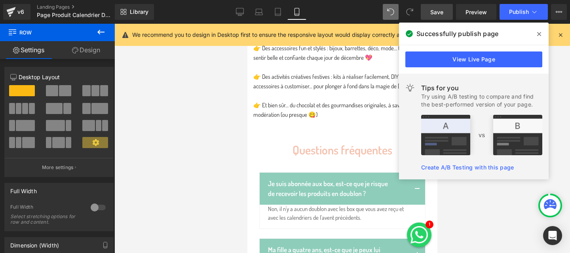
scroll to position [1241, 0]
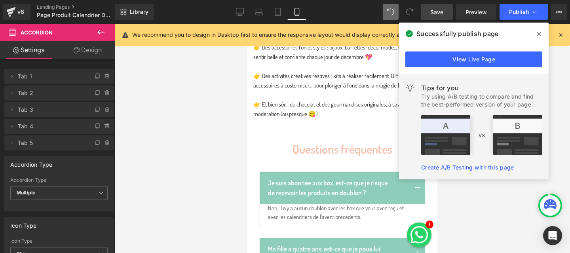
click at [537, 34] on icon at bounding box center [539, 34] width 4 height 6
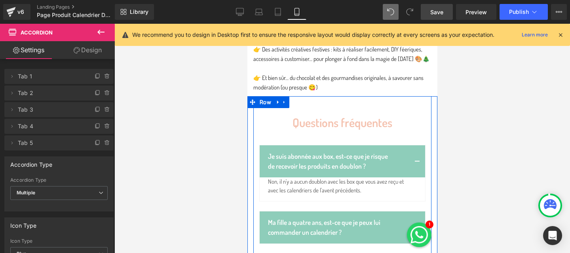
scroll to position [1291, 0]
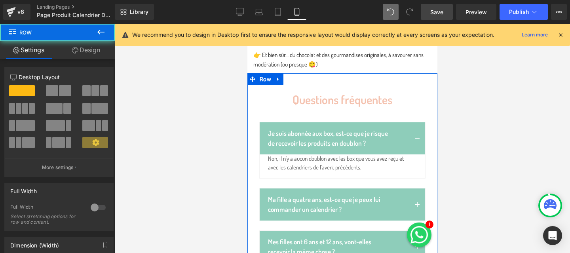
click at [249, 99] on div "Questions fréquentes Heading Je suis abonnée aux box, est-ce que je risque de r…" at bounding box center [342, 205] width 190 height 265
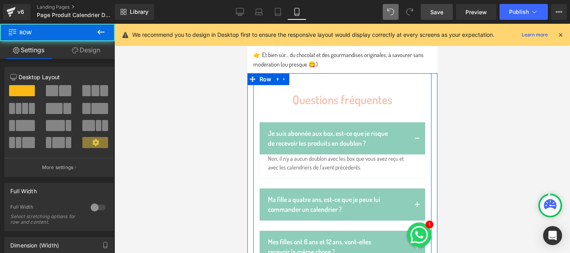
click at [256, 114] on div "Questions fréquentes Heading Je suis abonnée aux box, est-ce que je risque de r…" at bounding box center [342, 205] width 178 height 265
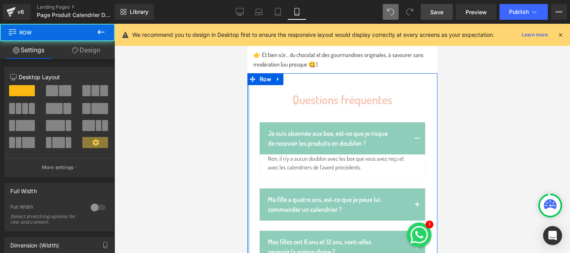
click at [249, 112] on div at bounding box center [248, 207] width 2 height 269
click at [247, 24] on div at bounding box center [247, 24] width 0 height 0
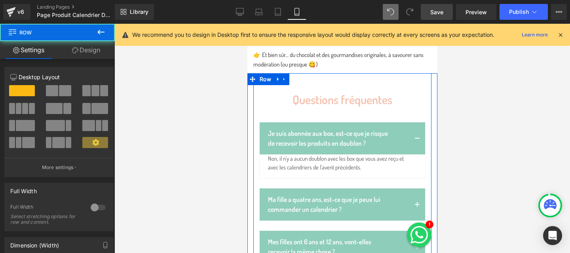
click at [256, 102] on div "Questions fréquentes Heading Je suis abonnée aux box, est-ce que je risque de r…" at bounding box center [342, 205] width 178 height 265
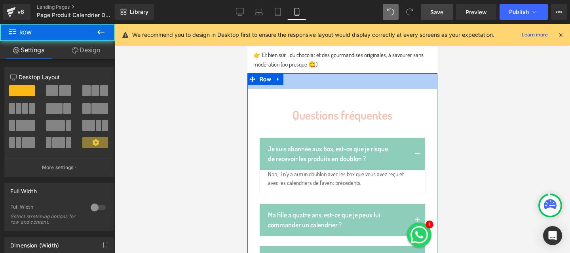
drag, startPoint x: 308, startPoint y: 74, endPoint x: 308, endPoint y: 93, distance: 19.0
click at [308, 93] on div "Questions fréquentes Heading Je suis abonnée aux box, est-ce que je risque de r…" at bounding box center [342, 215] width 190 height 284
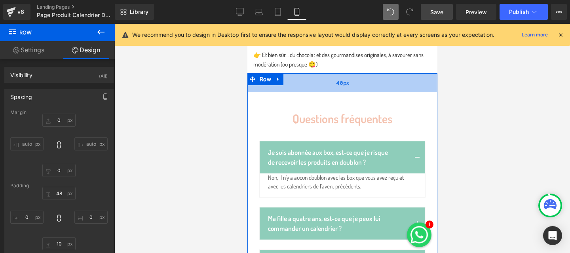
click at [260, 90] on div "48px" at bounding box center [342, 82] width 190 height 19
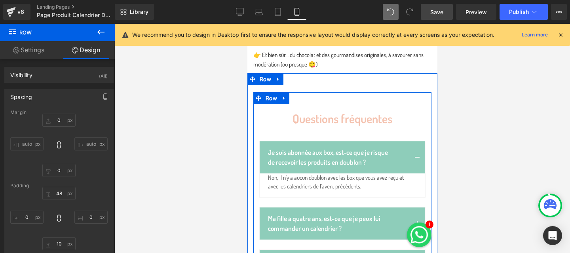
click at [256, 110] on div "Questions fréquentes Heading Je suis abonnée aux box, est-ce que je risque de r…" at bounding box center [342, 224] width 178 height 265
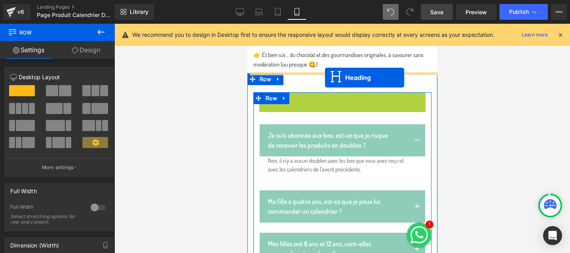
drag, startPoint x: 325, startPoint y: 111, endPoint x: 325, endPoint y: 78, distance: 33.2
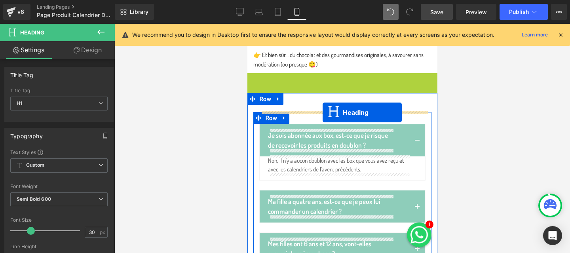
drag, startPoint x: 323, startPoint y: 94, endPoint x: 322, endPoint y: 112, distance: 18.2
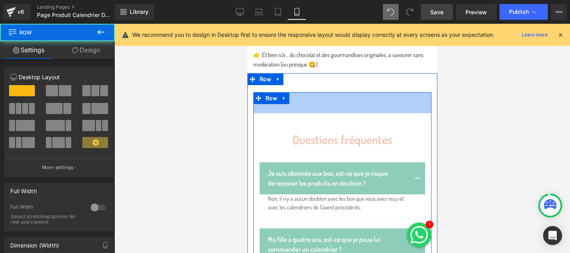
drag, startPoint x: 312, startPoint y: 92, endPoint x: 312, endPoint y: 118, distance: 25.7
click at [312, 118] on div "Questions fréquentes Heading Je suis abonnée aux box, est-ce que je risque de r…" at bounding box center [342, 235] width 178 height 286
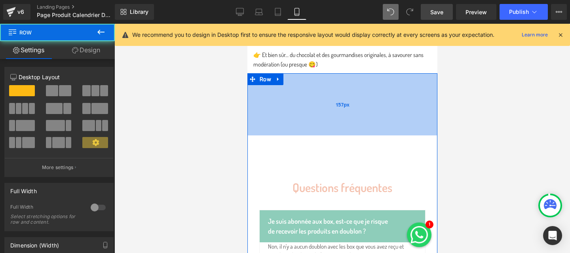
drag, startPoint x: 317, startPoint y: 91, endPoint x: 317, endPoint y: 134, distance: 43.5
click at [317, 134] on div "157px" at bounding box center [342, 104] width 190 height 62
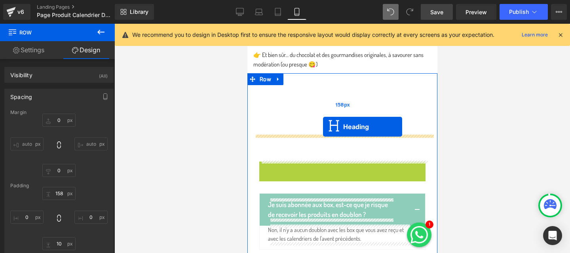
drag, startPoint x: 323, startPoint y: 178, endPoint x: 323, endPoint y: 127, distance: 51.8
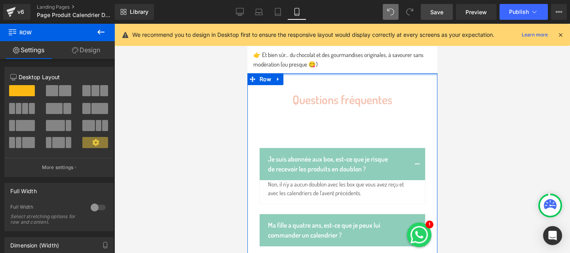
drag, startPoint x: 298, startPoint y: 125, endPoint x: 312, endPoint y: 54, distance: 72.2
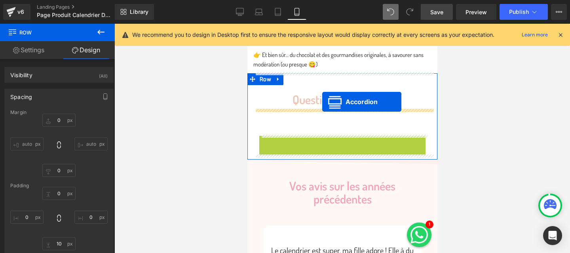
drag, startPoint x: 319, startPoint y: 143, endPoint x: 322, endPoint y: 102, distance: 41.6
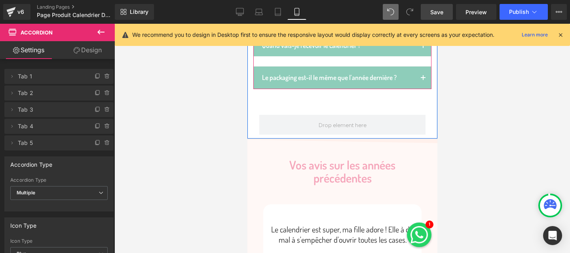
scroll to position [1538, 0]
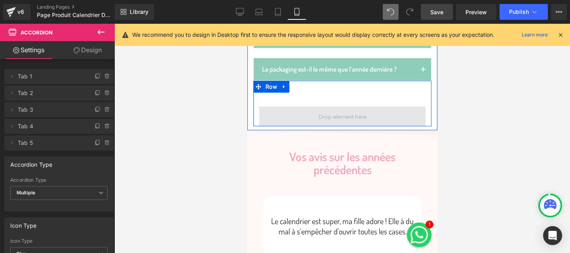
click at [295, 120] on span at bounding box center [342, 116] width 166 height 20
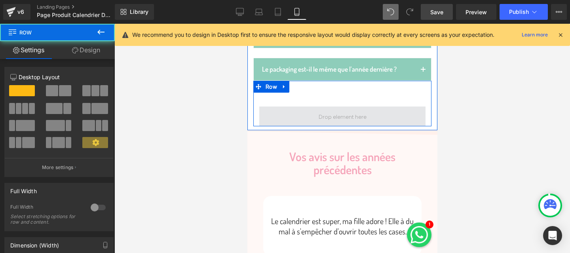
click at [309, 125] on span at bounding box center [342, 116] width 166 height 20
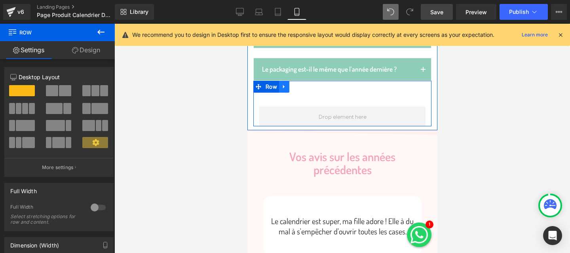
click at [281, 89] on icon at bounding box center [284, 87] width 6 height 6
click at [299, 93] on link at bounding box center [304, 87] width 10 height 12
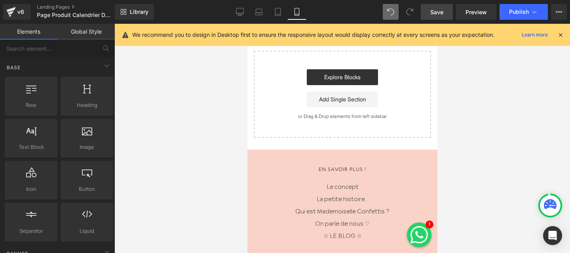
scroll to position [3637, 0]
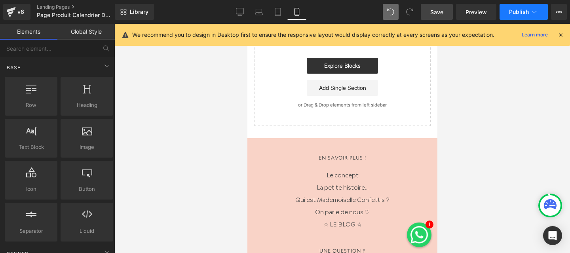
click at [518, 9] on span "Publish" at bounding box center [519, 12] width 20 height 6
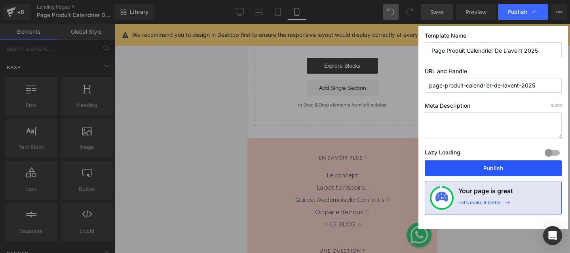
click at [489, 172] on button "Publish" at bounding box center [493, 168] width 137 height 16
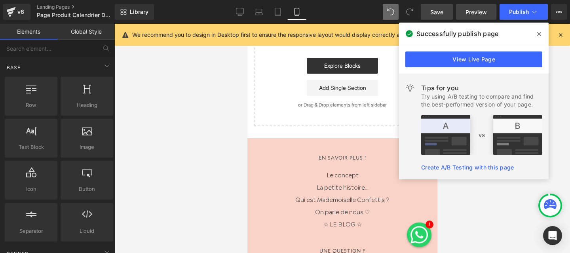
click at [481, 10] on span "Preview" at bounding box center [475, 12] width 21 height 8
click at [237, 13] on icon at bounding box center [240, 11] width 8 height 6
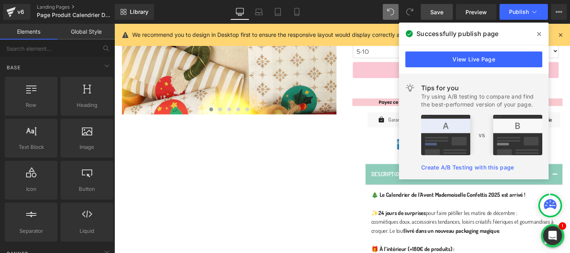
scroll to position [248, 0]
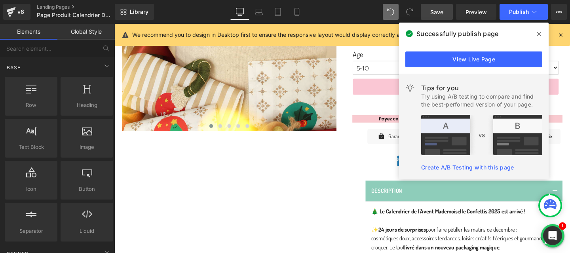
click at [541, 32] on span at bounding box center [539, 34] width 13 height 13
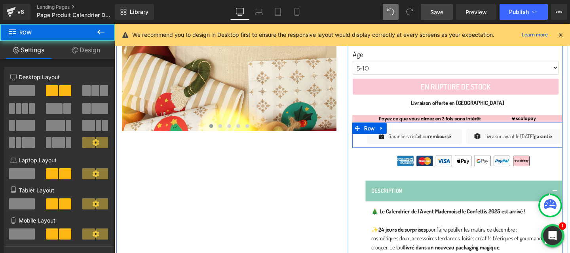
click at [378, 146] on div "Icon Garantie satisfait ou remboursé Text Block Icon List Row Icon Livraison av…" at bounding box center [474, 140] width 221 height 27
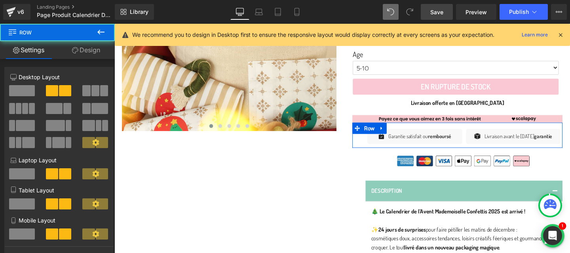
click at [87, 50] on link "Design" at bounding box center [85, 50] width 57 height 18
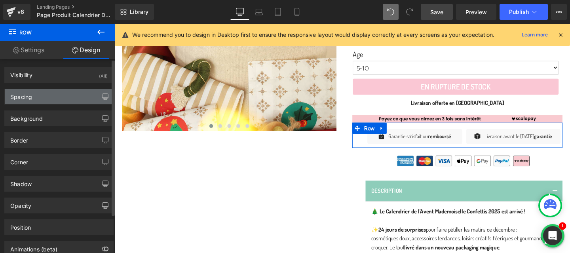
click at [47, 95] on div "Spacing" at bounding box center [59, 96] width 108 height 15
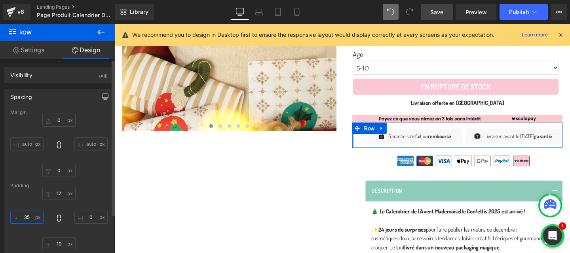
click at [30, 220] on input "35" at bounding box center [26, 217] width 33 height 13
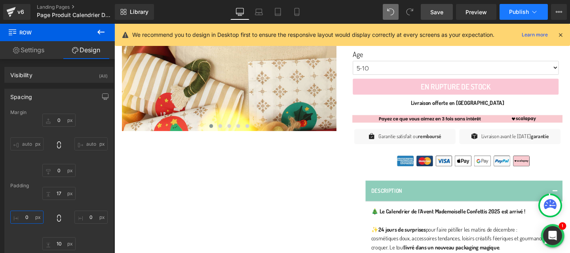
type input "0"
click at [517, 13] on span "Publish" at bounding box center [519, 12] width 20 height 6
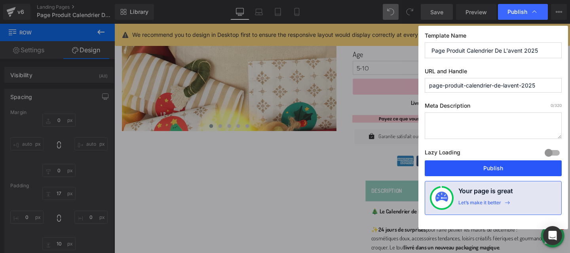
click at [469, 167] on button "Publish" at bounding box center [493, 168] width 137 height 16
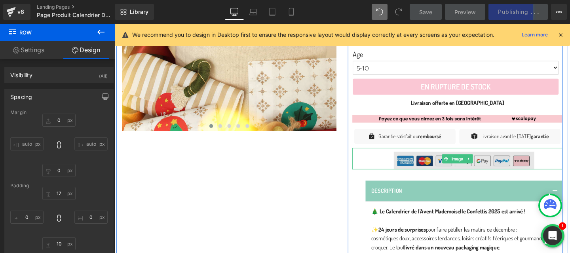
click at [397, 169] on img at bounding box center [474, 165] width 161 height 23
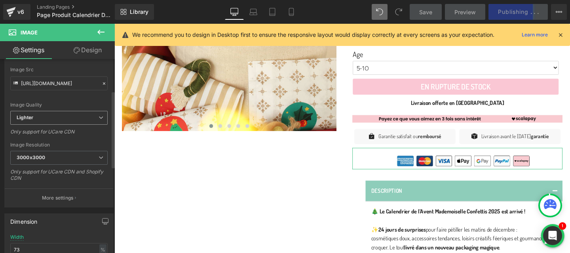
scroll to position [99, 0]
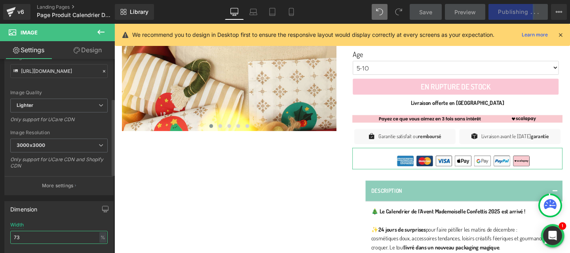
click at [47, 239] on input "73" at bounding box center [58, 237] width 97 height 13
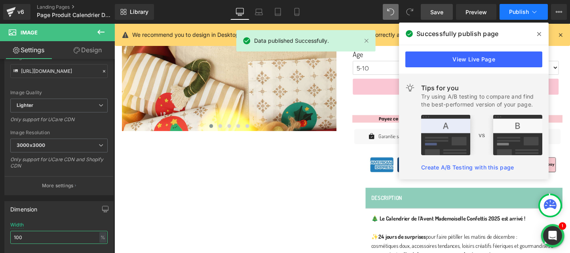
type input "100"
click at [522, 11] on span "Publish" at bounding box center [519, 12] width 20 height 6
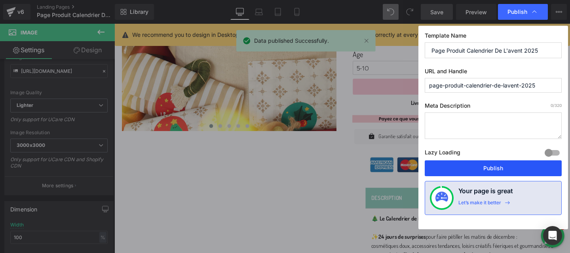
click at [497, 172] on button "Publish" at bounding box center [493, 168] width 137 height 16
